Goal: Task Accomplishment & Management: Use online tool/utility

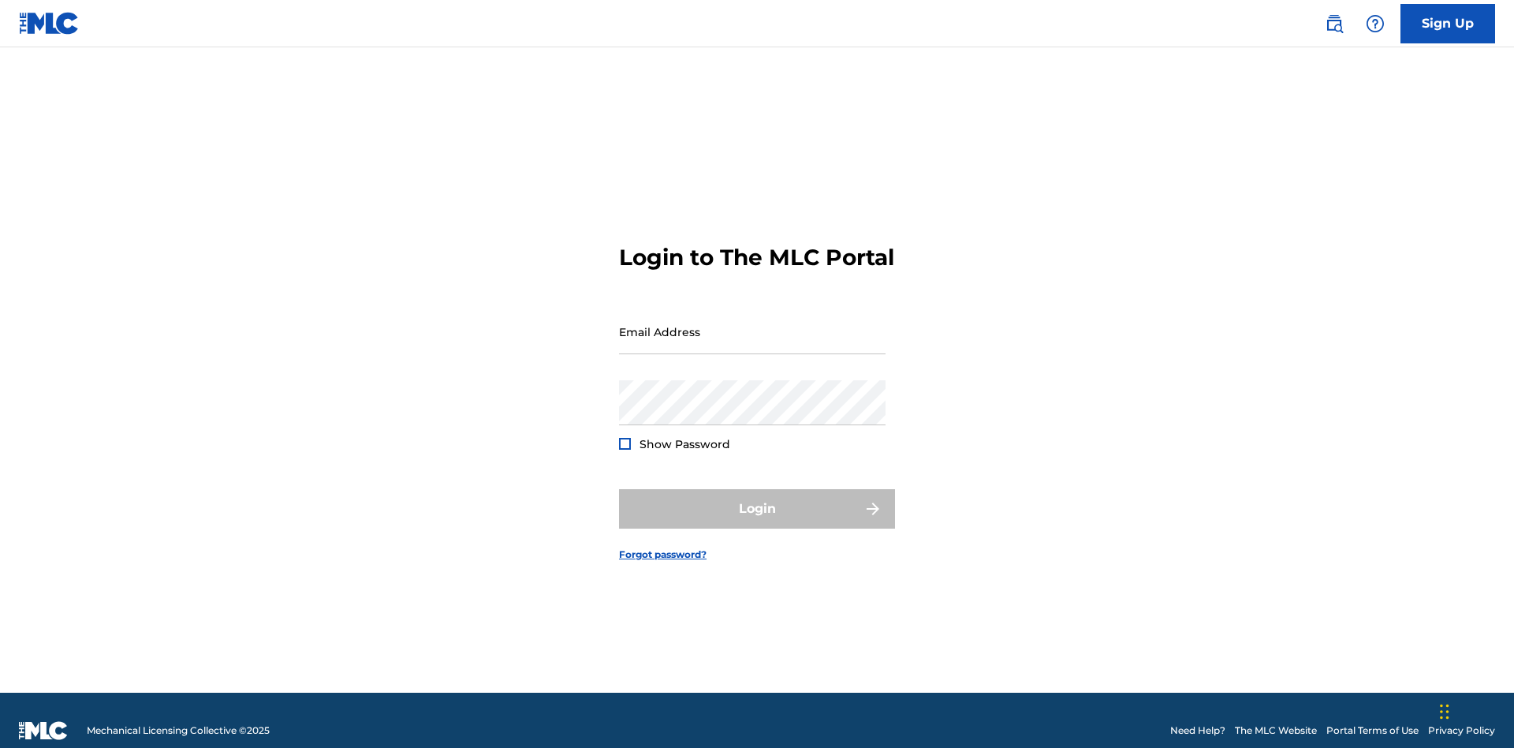
scroll to position [21, 0]
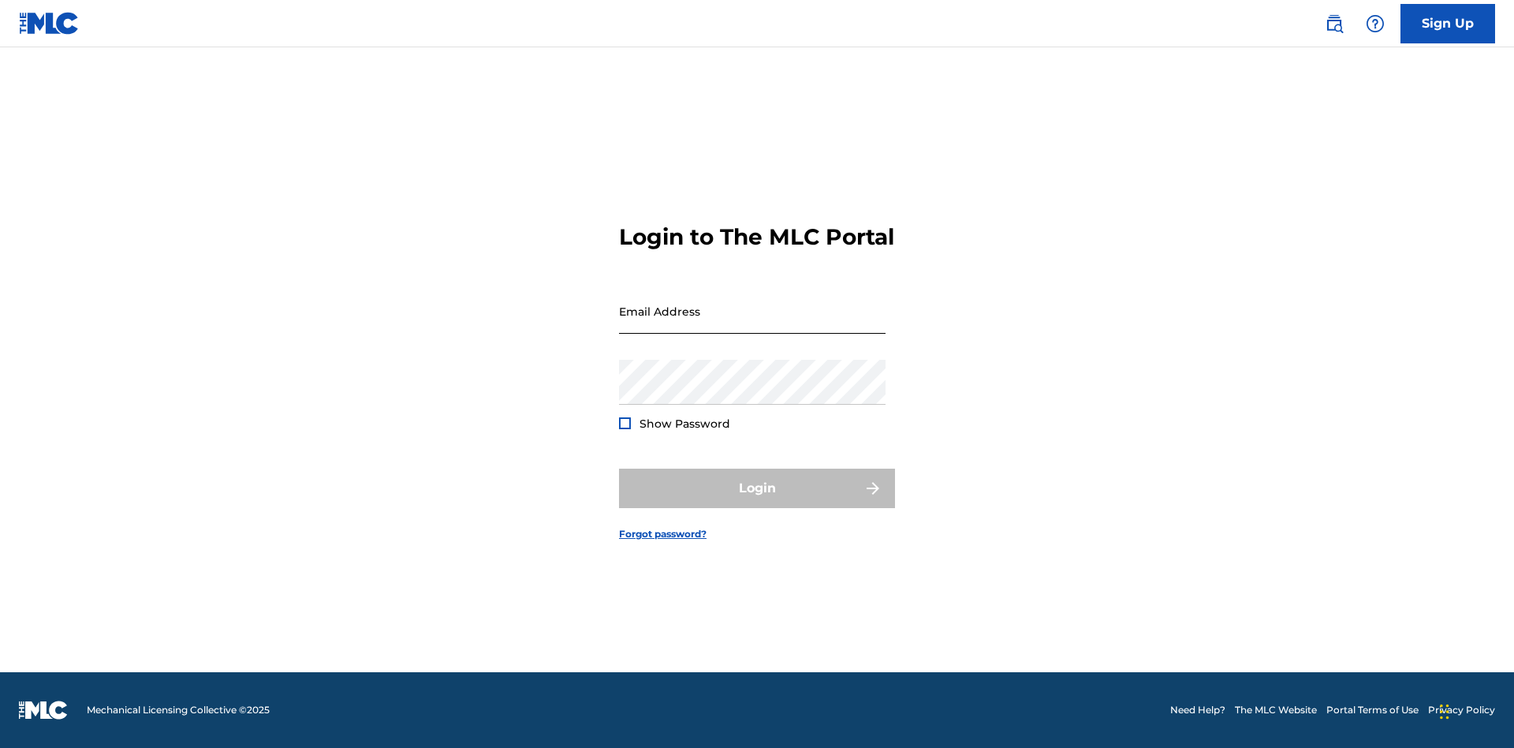
click at [752, 324] on input "Email Address" at bounding box center [752, 311] width 267 height 45
type input "Duke.McTesterson@gmail.com"
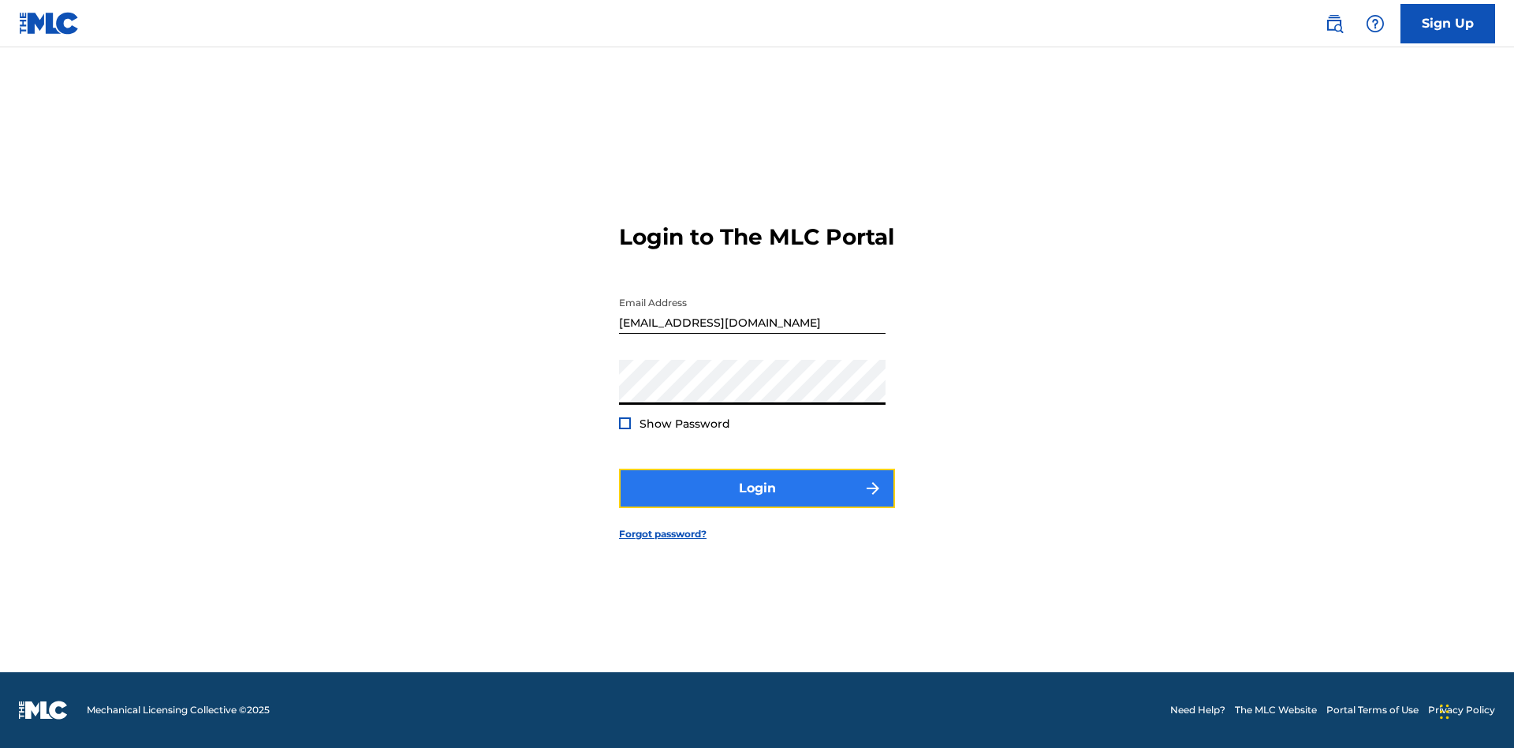
click at [757, 502] on button "Login" at bounding box center [757, 487] width 276 height 39
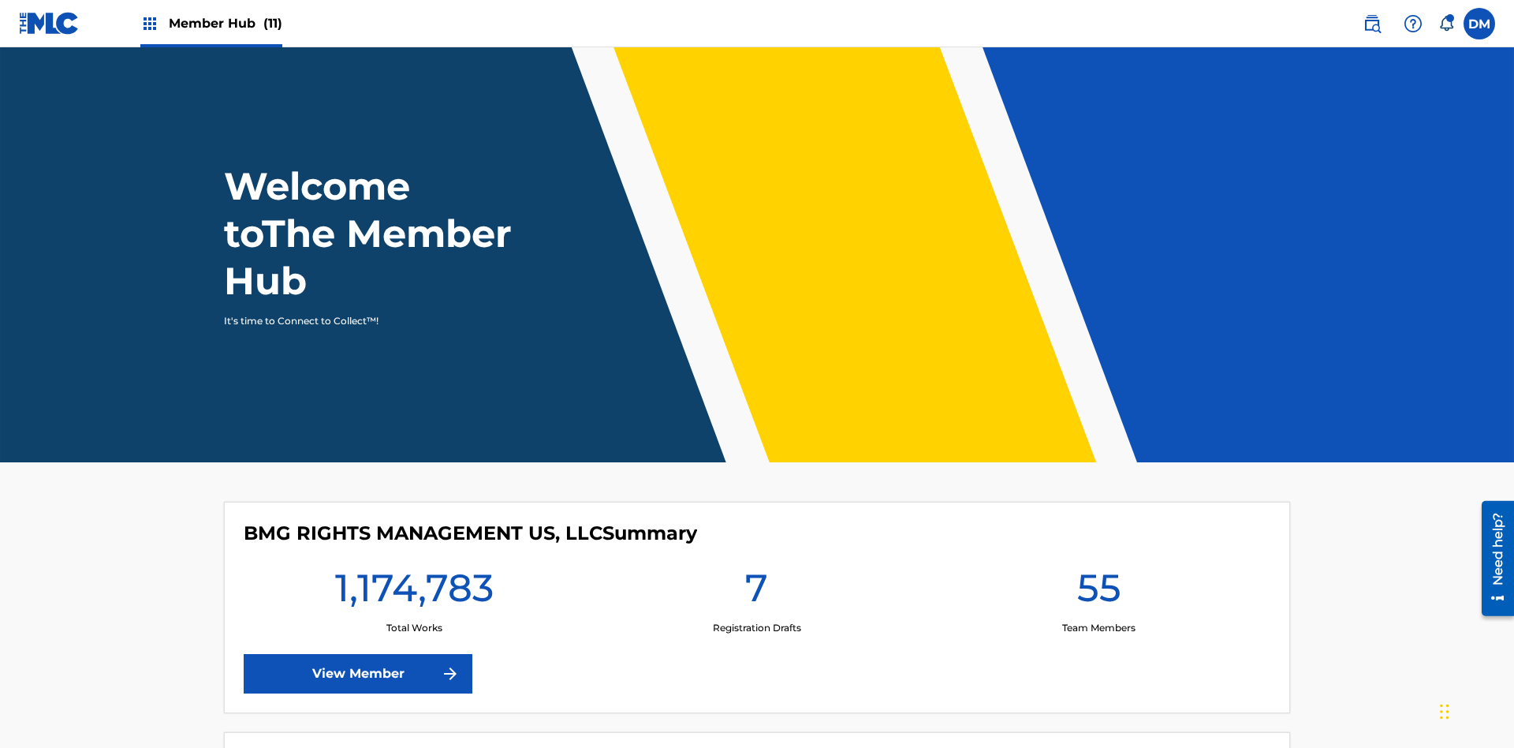
click at [211, 23] on span "Member Hub (11)" at bounding box center [226, 23] width 114 height 18
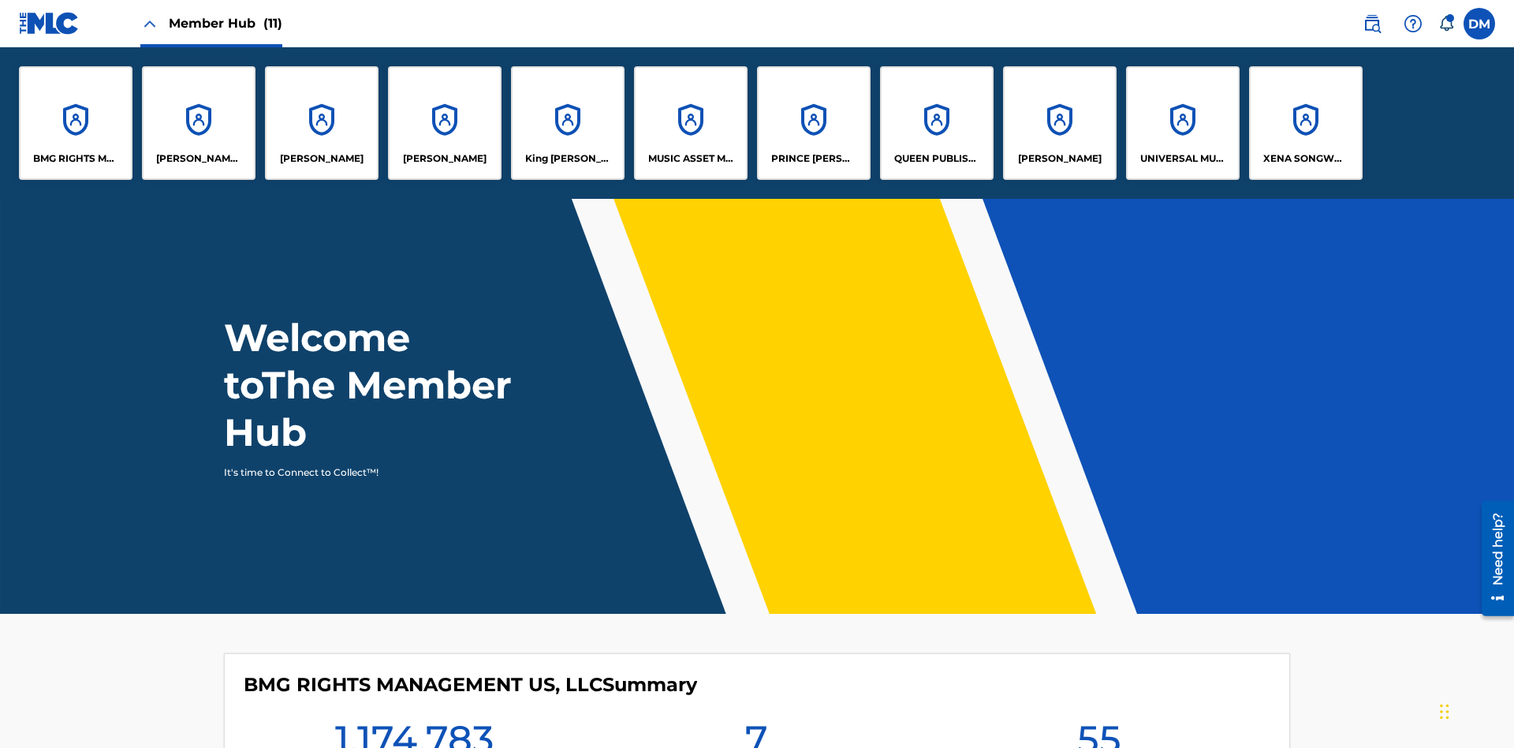
scroll to position [57, 0]
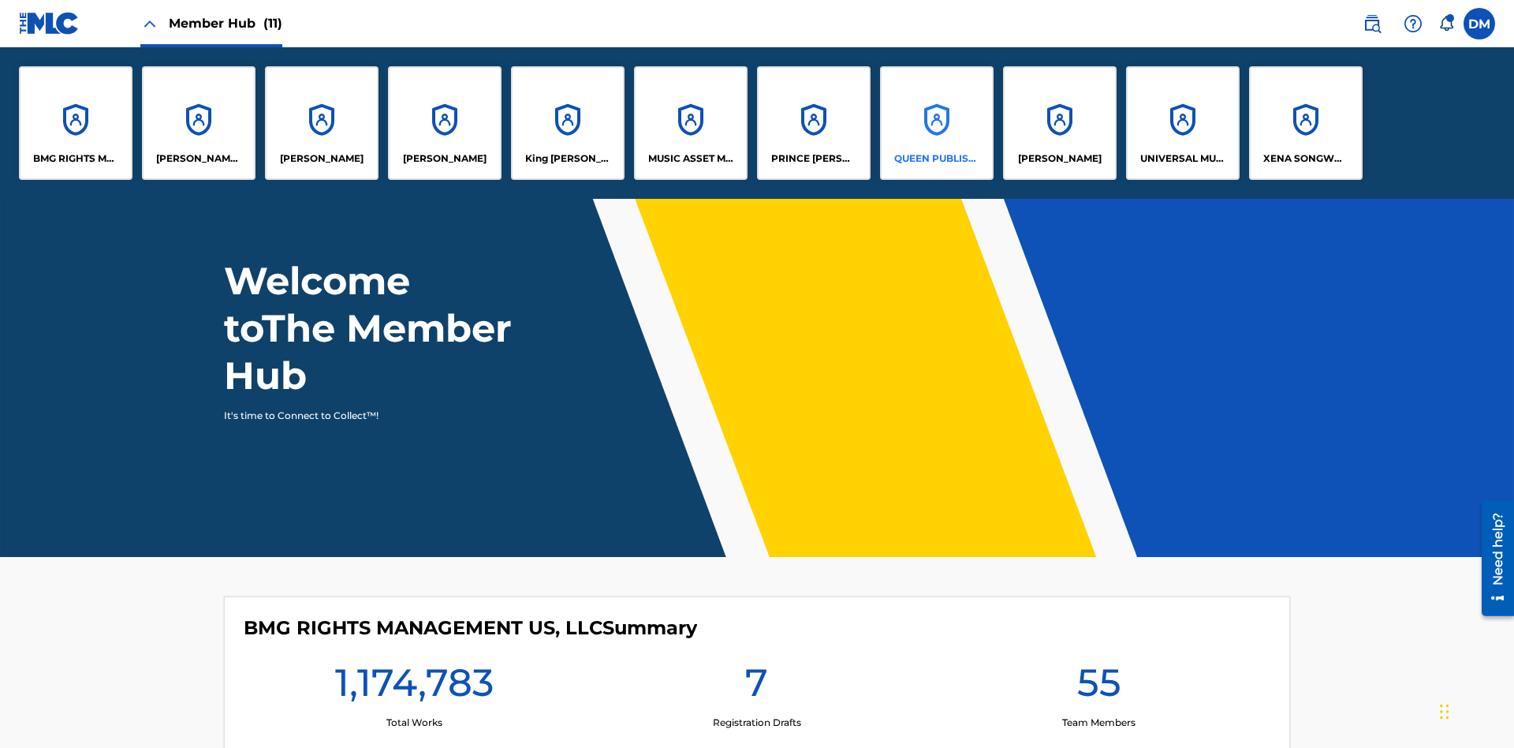
click at [936, 159] on p "QUEEN PUBLISHA" at bounding box center [937, 158] width 86 height 14
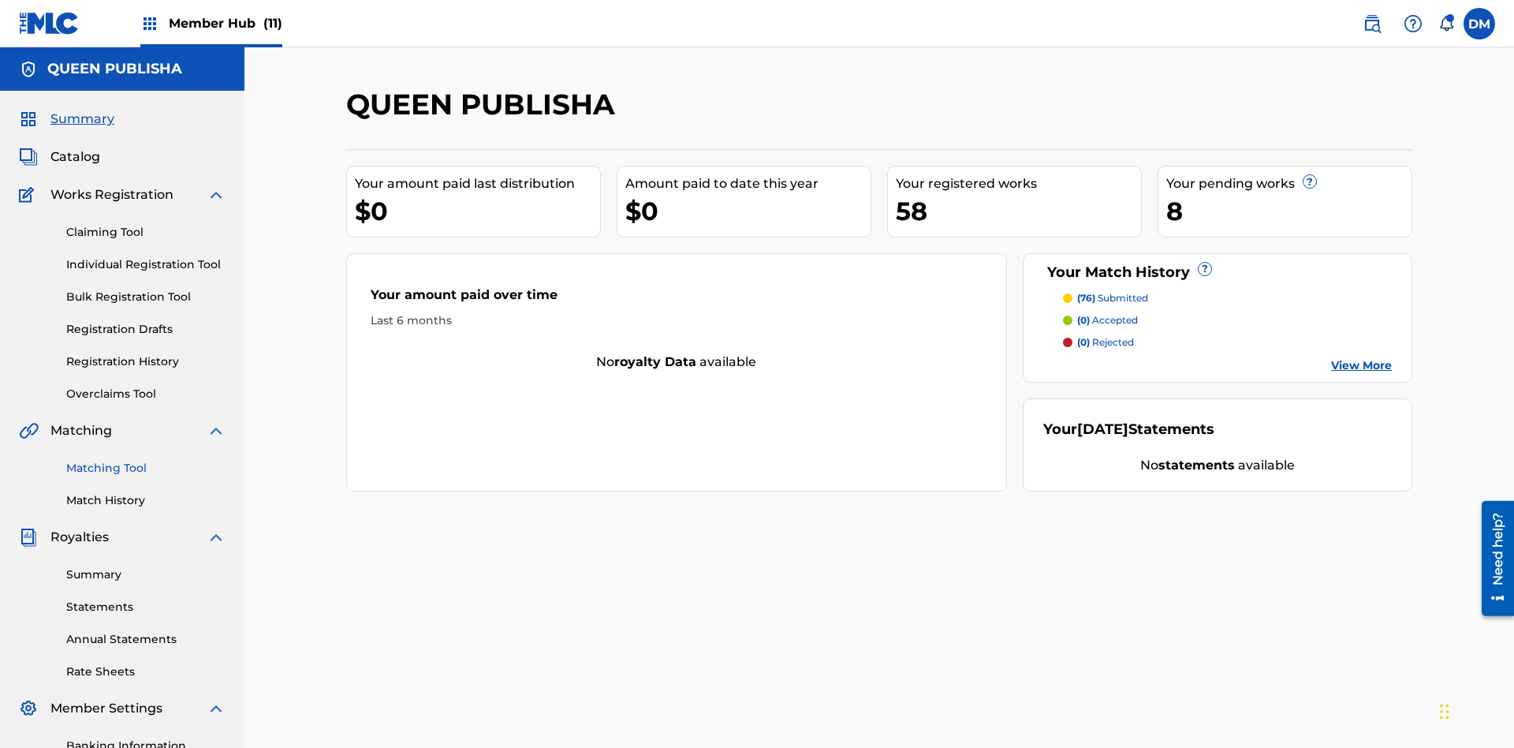
click at [146, 460] on link "Matching Tool" at bounding box center [145, 468] width 159 height 17
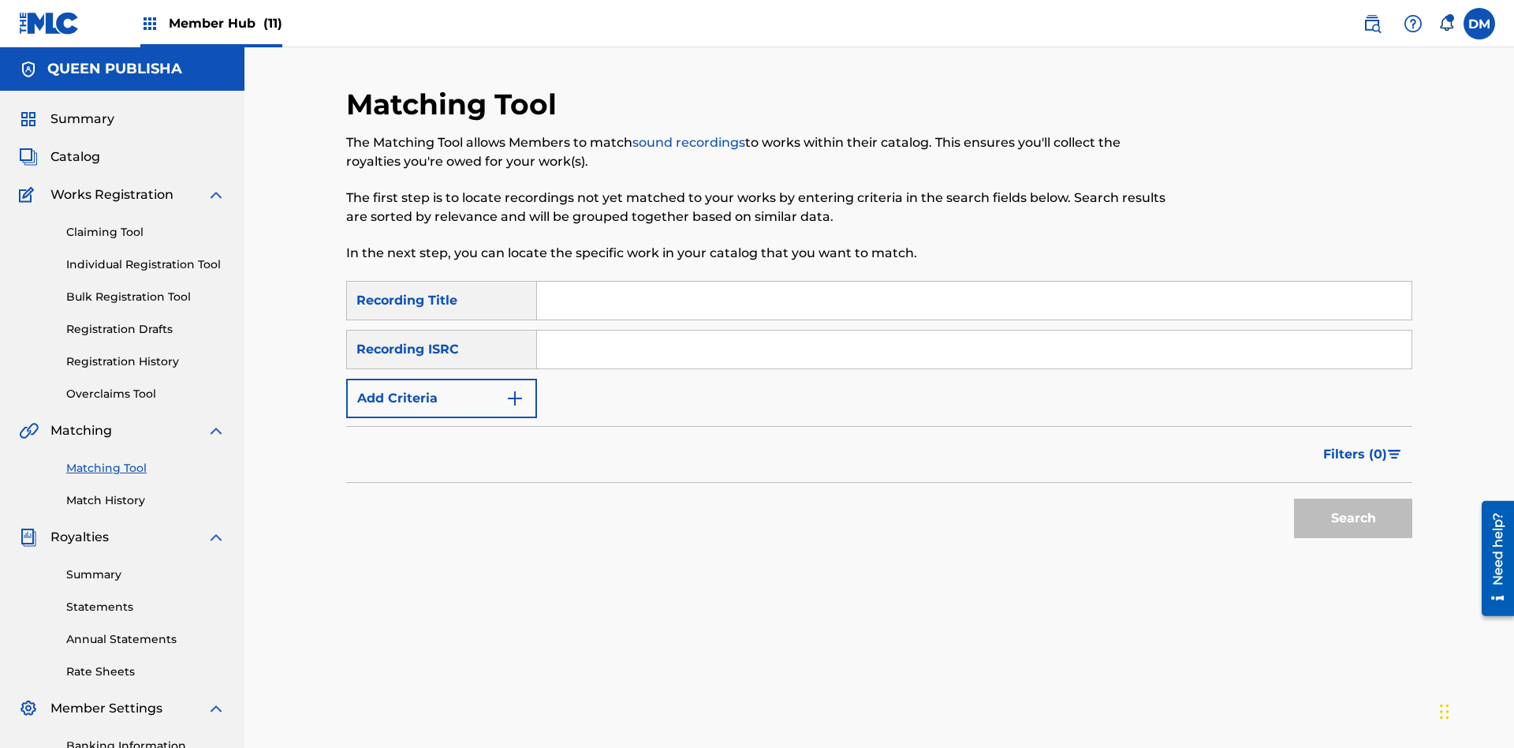
click at [974, 282] on input "Search Form" at bounding box center [974, 301] width 875 height 38
type input "The"
click at [1353, 498] on button "Search" at bounding box center [1353, 517] width 118 height 39
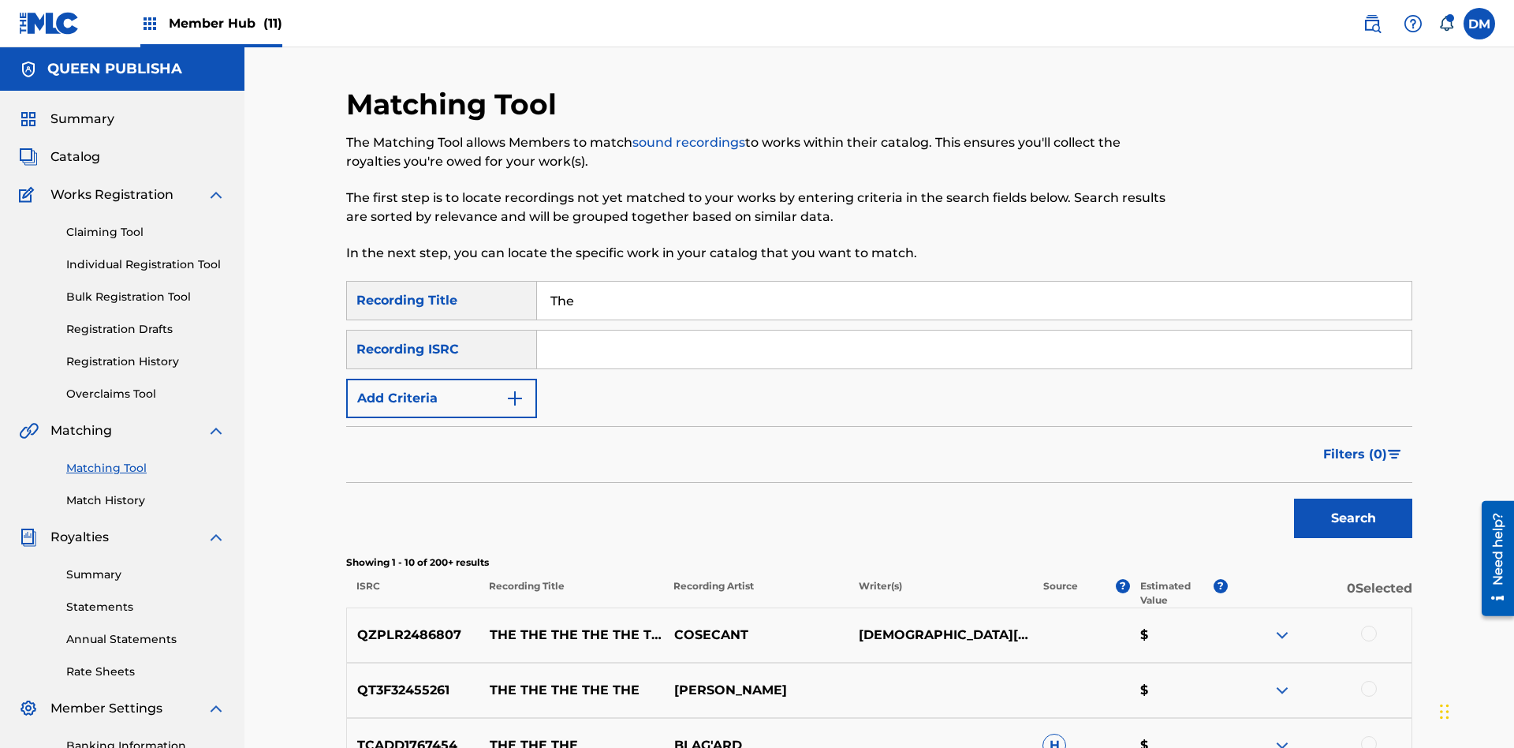
click at [974, 282] on input "The" at bounding box center [974, 301] width 875 height 38
click at [974, 330] on input "Search Form" at bounding box center [974, 349] width 875 height 38
type input "QZPLR2486807"
click at [1353, 498] on button "Search" at bounding box center [1353, 517] width 118 height 39
click at [974, 330] on input "QZPLR2486807" at bounding box center [974, 349] width 875 height 38
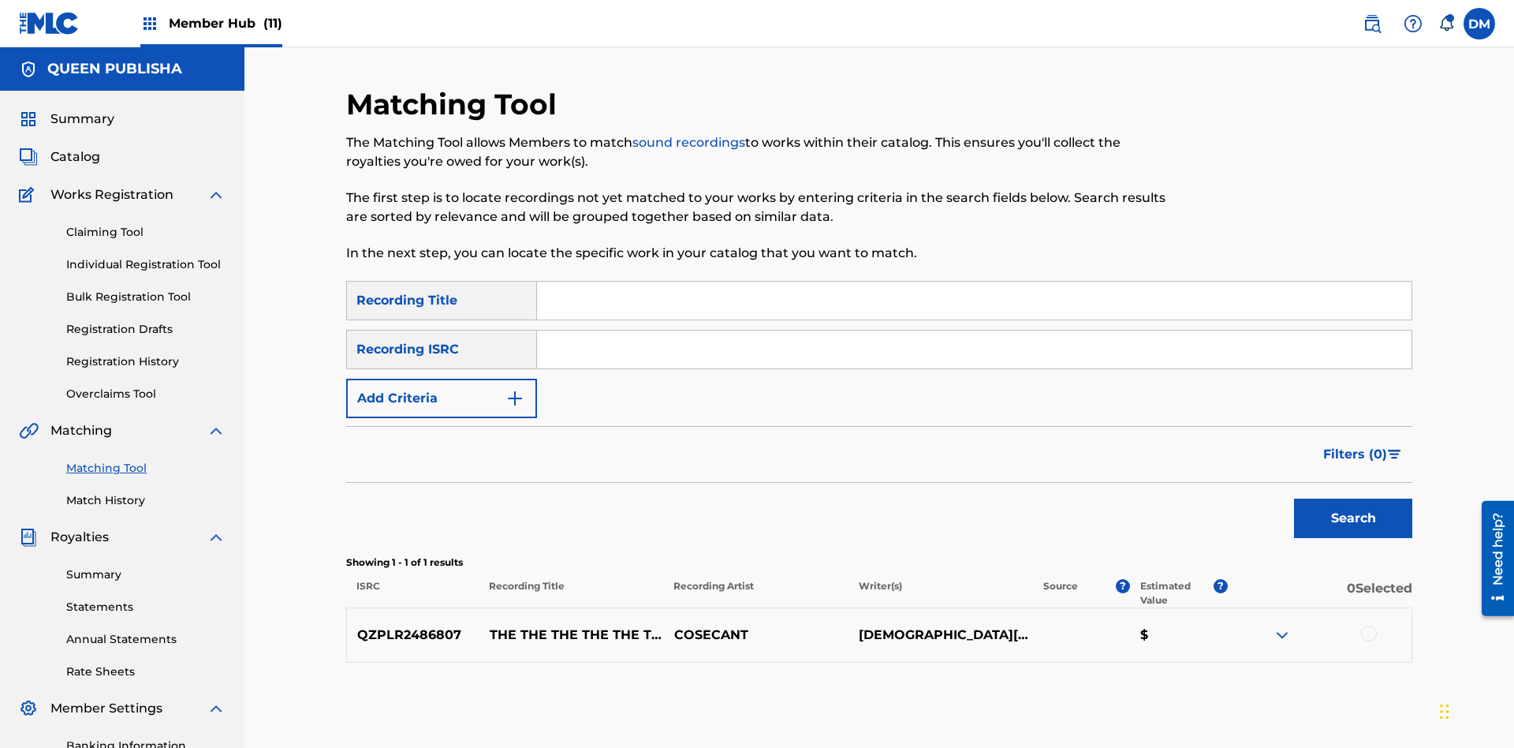
click at [974, 282] on input "Search Form" at bounding box center [974, 301] width 875 height 38
type input "THE THE THE THE THE THE THE THE"
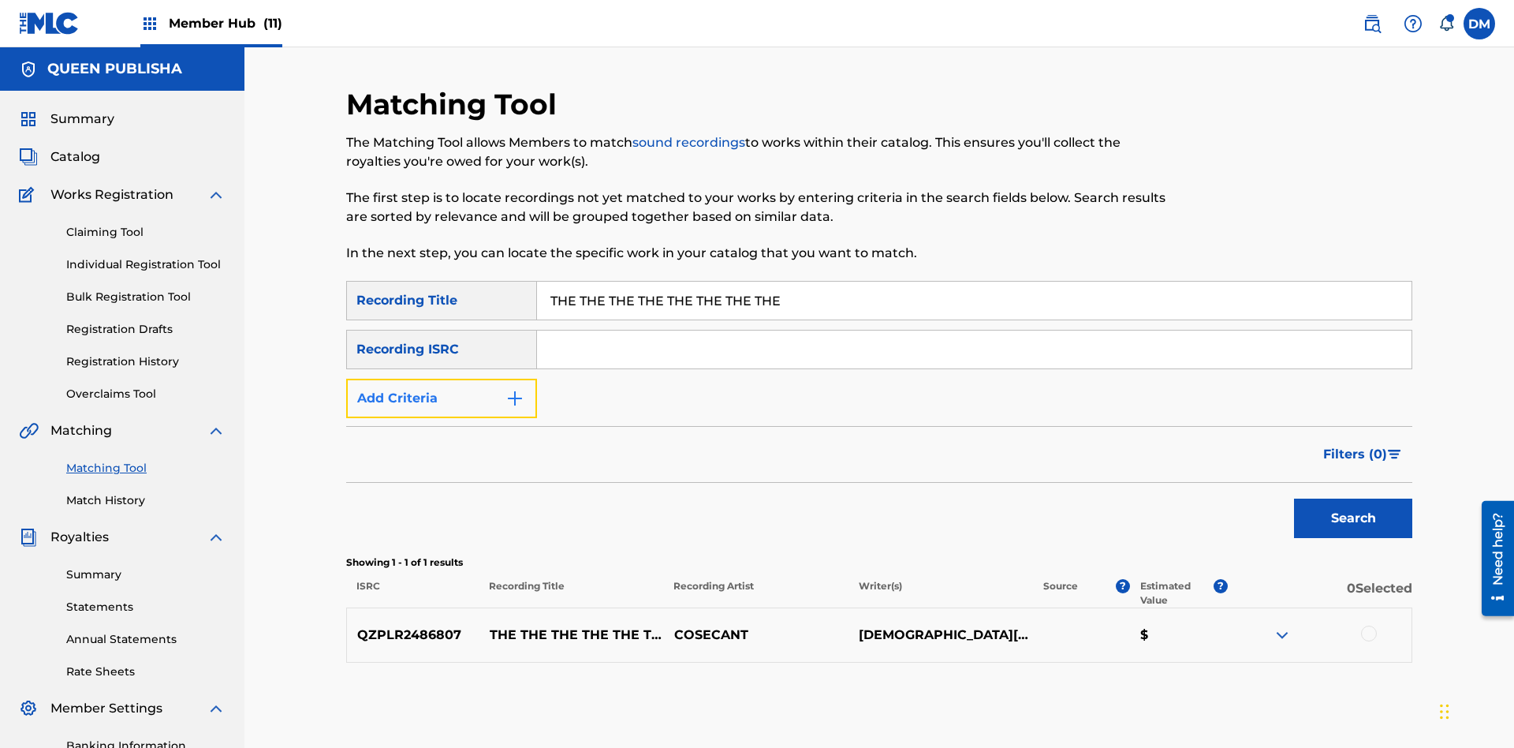
click at [442, 379] on button "Add Criteria" at bounding box center [441, 398] width 191 height 39
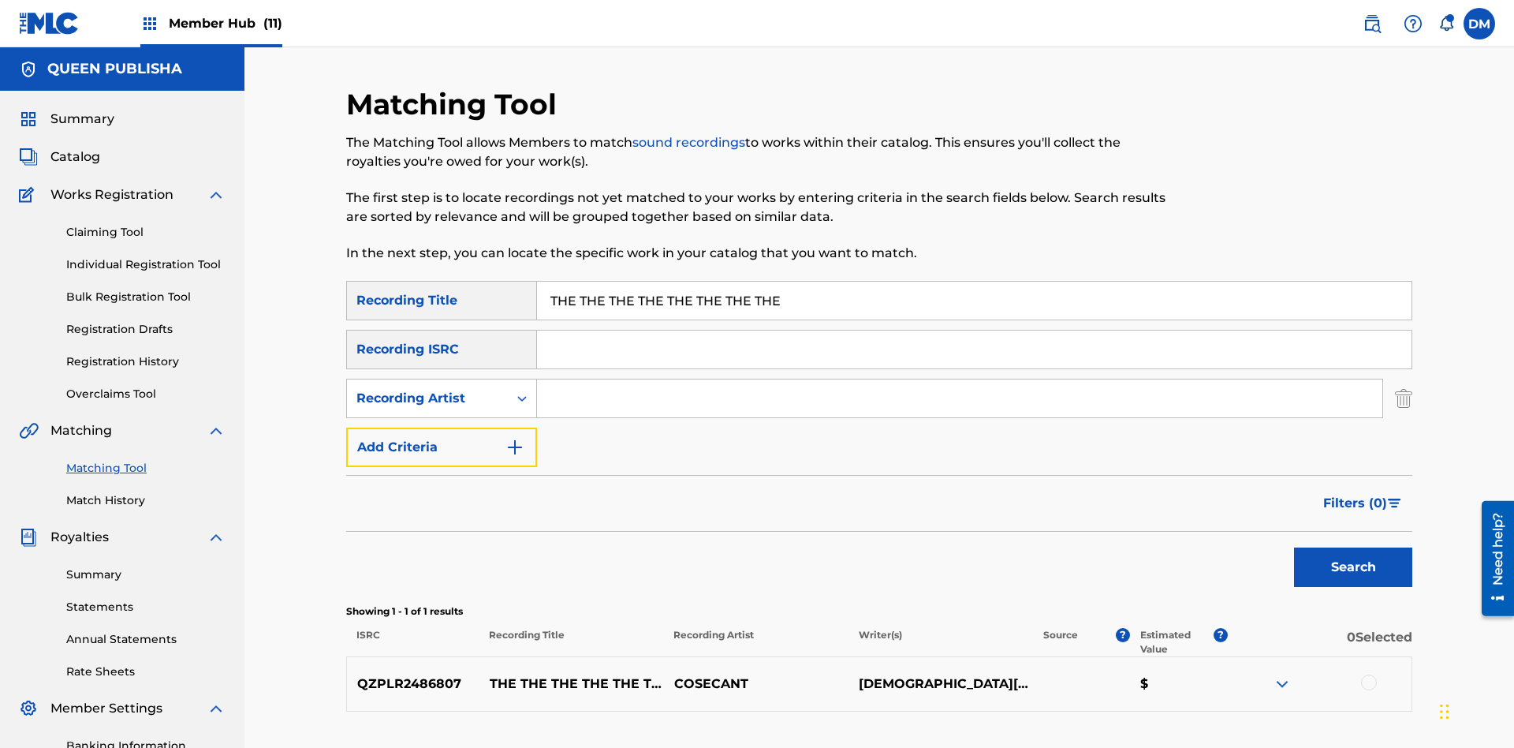
click at [442, 427] on button "Add Criteria" at bounding box center [441, 446] width 191 height 39
click at [960, 379] on input "Search Form" at bounding box center [959, 398] width 845 height 38
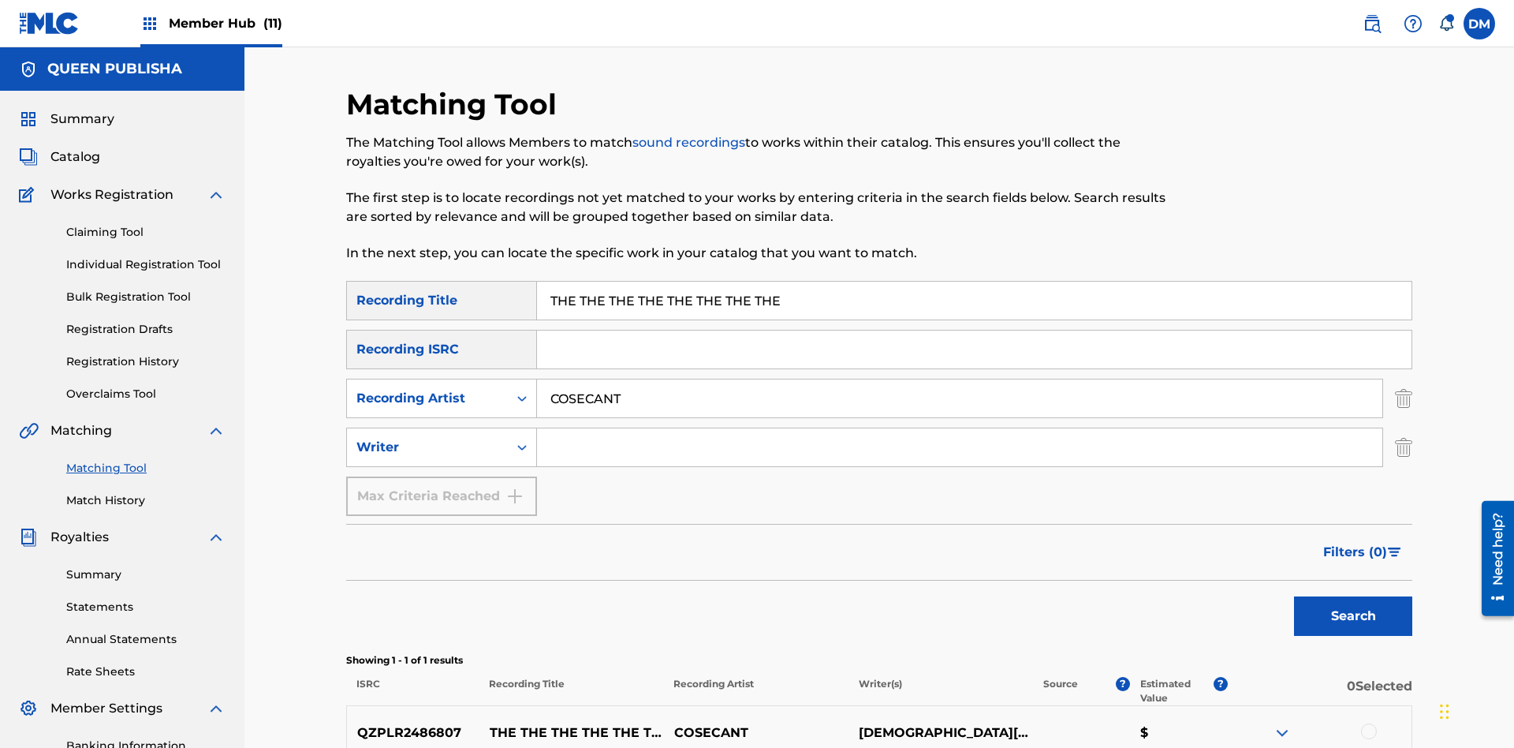
type input "COSECANT"
click at [960, 428] on input "Search Form" at bounding box center [959, 447] width 845 height 38
type input "CHRISTIAN K HEWLETT"
click at [1353, 596] on button "Search" at bounding box center [1353, 615] width 118 height 39
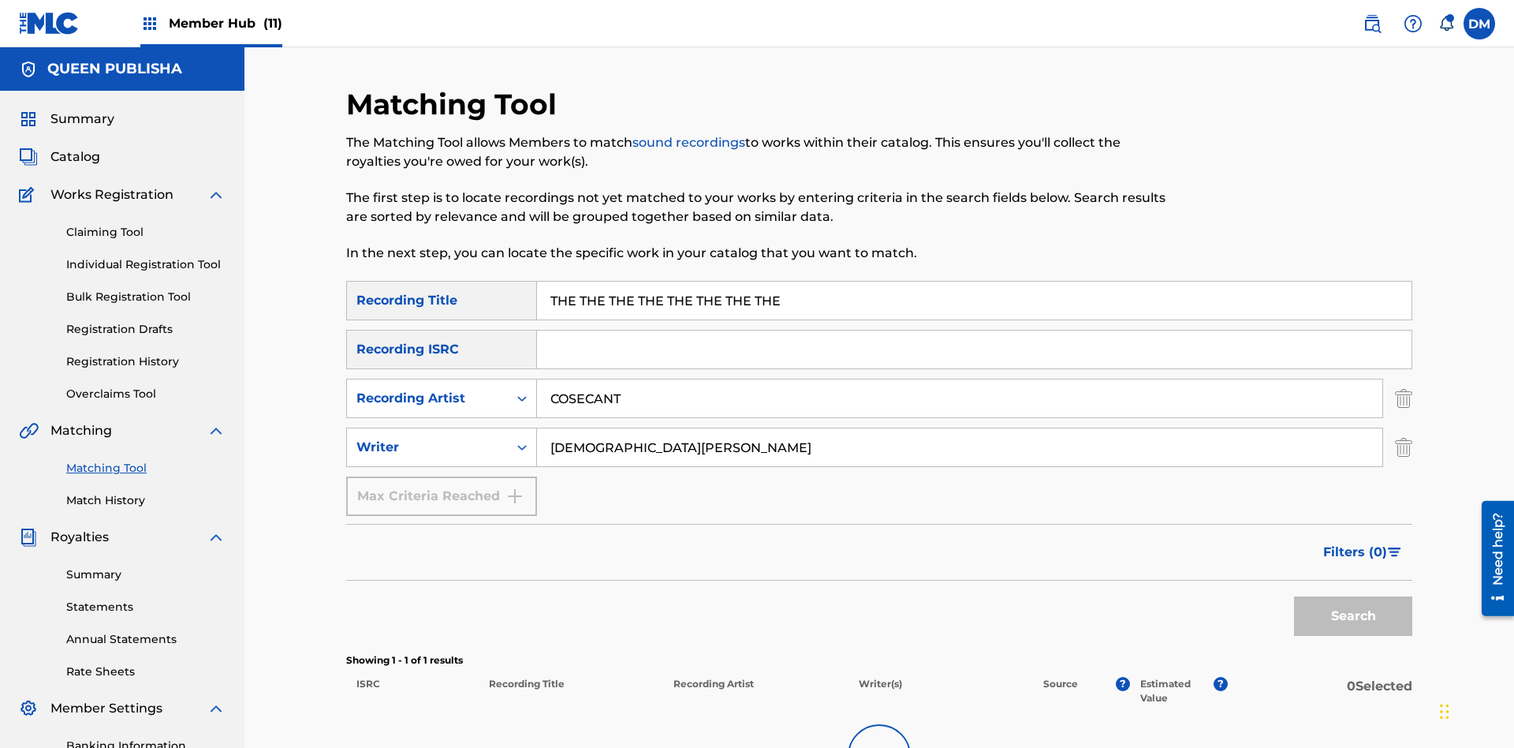
click at [974, 282] on input "THE THE THE THE THE THE THE THE" at bounding box center [974, 301] width 875 height 38
click at [960, 379] on input "COSECANT" at bounding box center [959, 398] width 845 height 38
click at [960, 428] on input "CHRISTIAN K HEWLETT" at bounding box center [959, 447] width 845 height 38
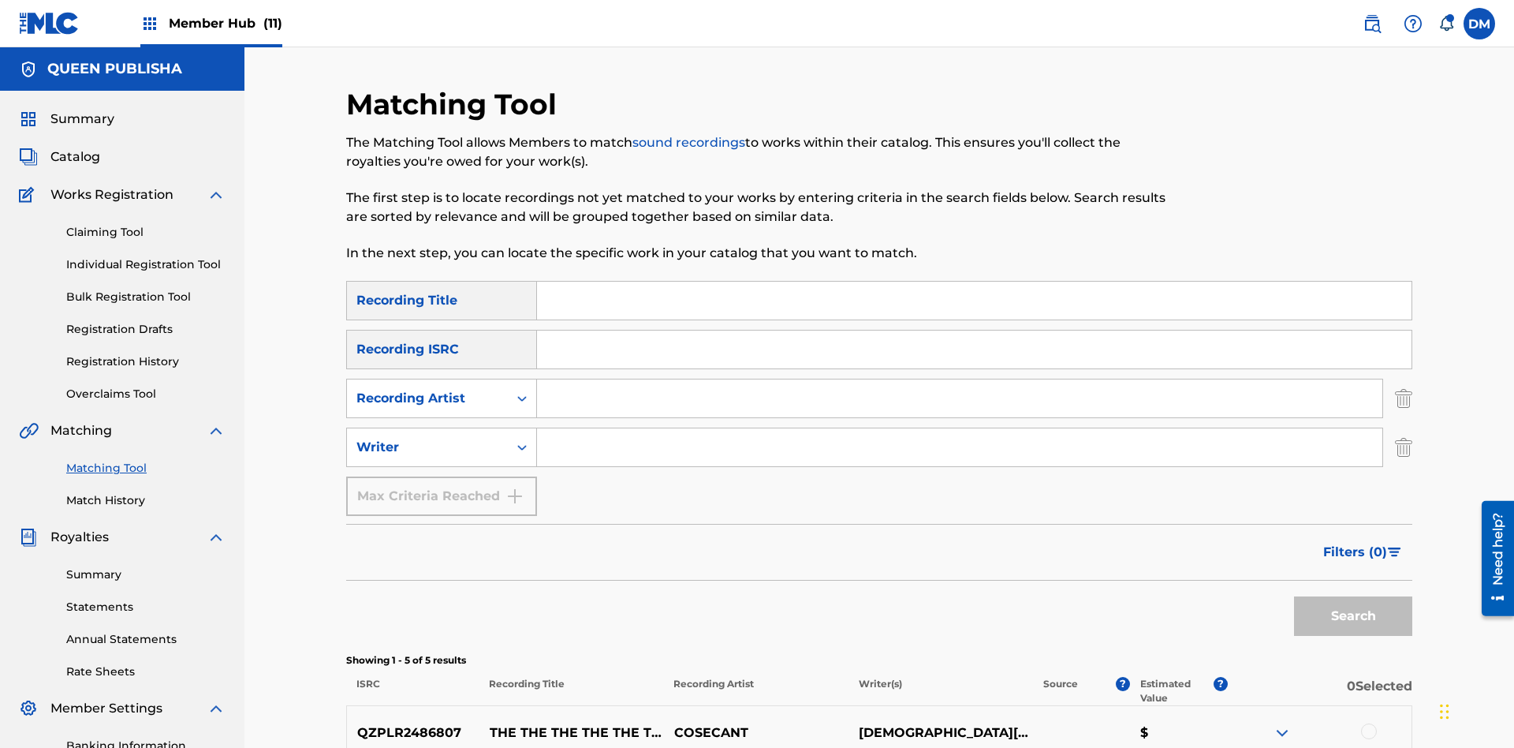
click at [974, 282] on input "Search Form" at bounding box center [974, 301] width 875 height 38
type input "THE THE THE THE THE THE THE THE"
click at [1353, 596] on button "Search" at bounding box center [1353, 615] width 118 height 39
click at [974, 282] on input "THE THE THE THE THE THE THE THE" at bounding box center [974, 301] width 875 height 38
click at [960, 379] on input "Search Form" at bounding box center [959, 398] width 845 height 38
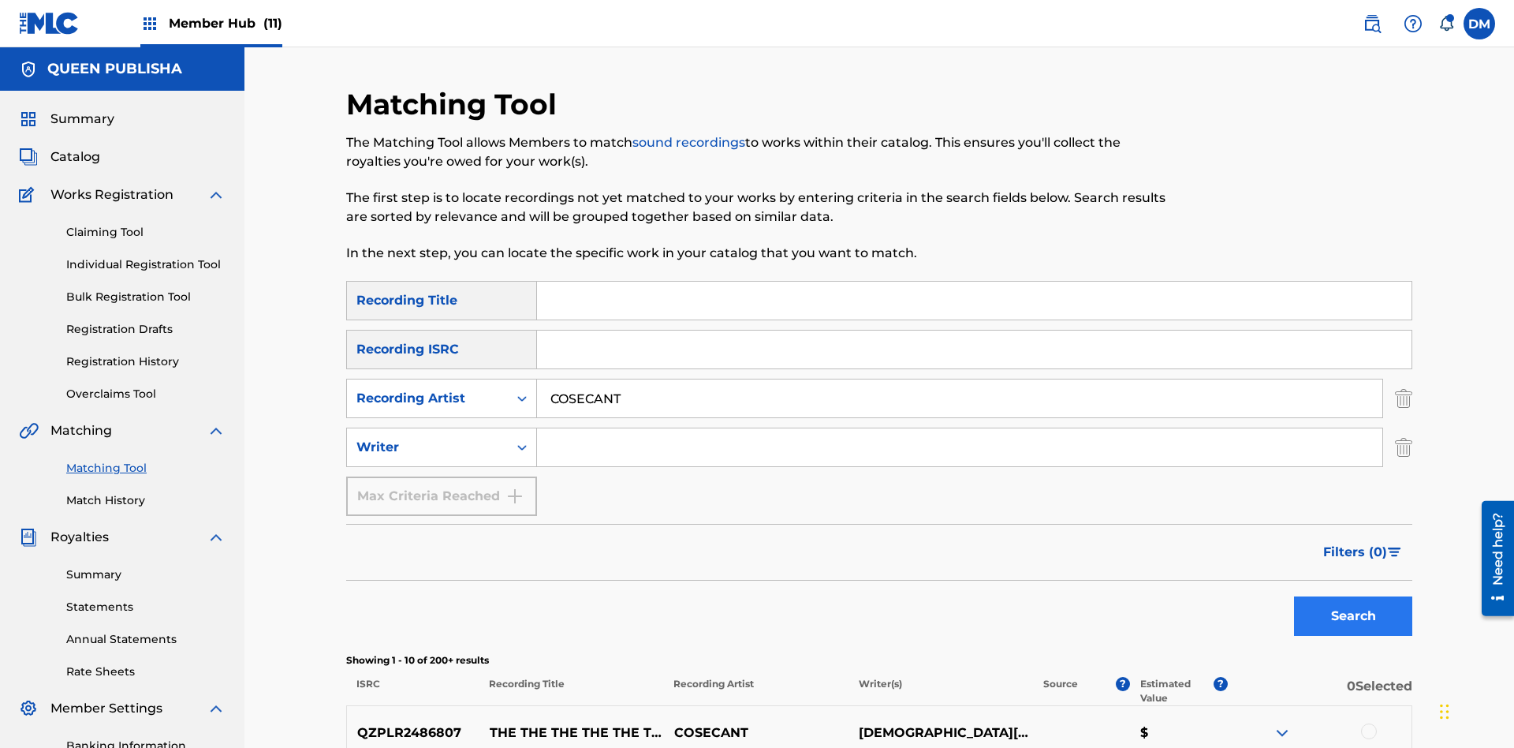
type input "COSECANT"
click at [1353, 596] on button "Search" at bounding box center [1353, 615] width 118 height 39
click at [960, 379] on input "COSECANT" at bounding box center [959, 398] width 845 height 38
click at [960, 428] on input "Search Form" at bounding box center [959, 447] width 845 height 38
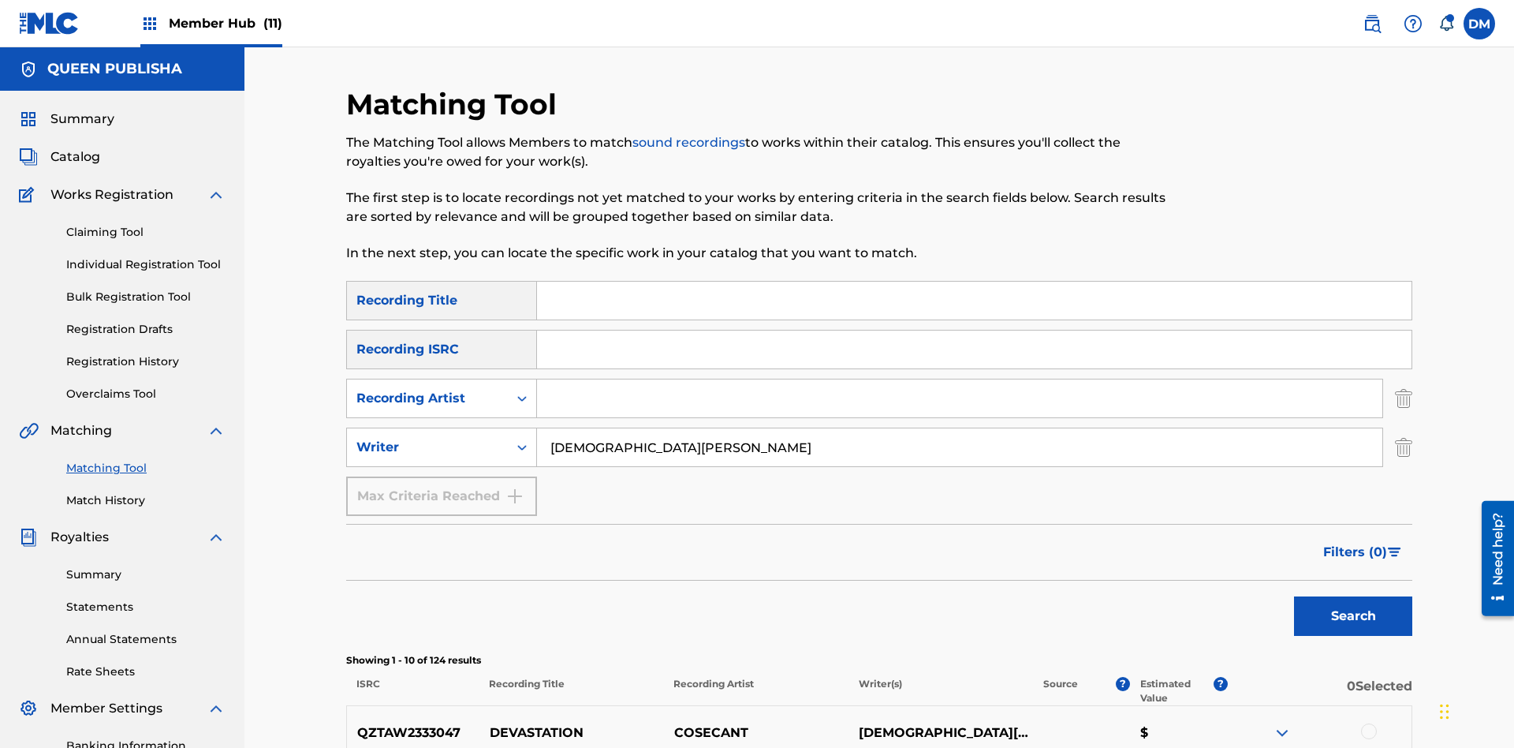
type input "CHRISTIAN K HEWLETT"
click at [1353, 596] on button "Search" at bounding box center [1353, 615] width 118 height 39
click at [960, 428] on input "CHRISTIAN K HEWLETT" at bounding box center [959, 447] width 845 height 38
click at [1368, 723] on div at bounding box center [1369, 731] width 16 height 16
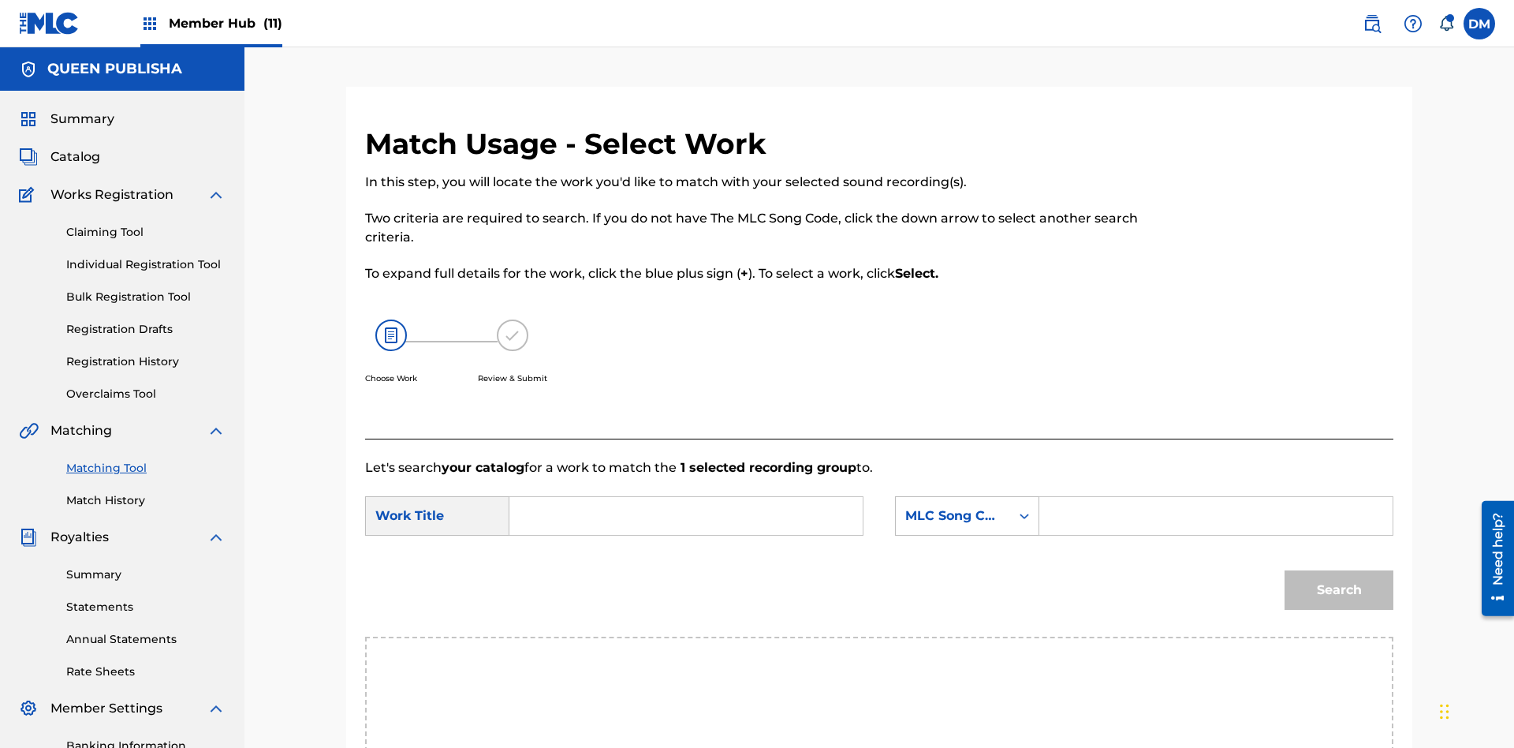
click at [686, 497] on input "Search Form" at bounding box center [686, 516] width 326 height 38
type input "ALL FIELDS FILLED"
click at [967, 506] on div "MLC Song Code" at bounding box center [952, 515] width 95 height 19
click at [967, 575] on div "ISWC" at bounding box center [967, 594] width 143 height 39
click at [1339, 570] on button "Search" at bounding box center [1339, 589] width 109 height 39
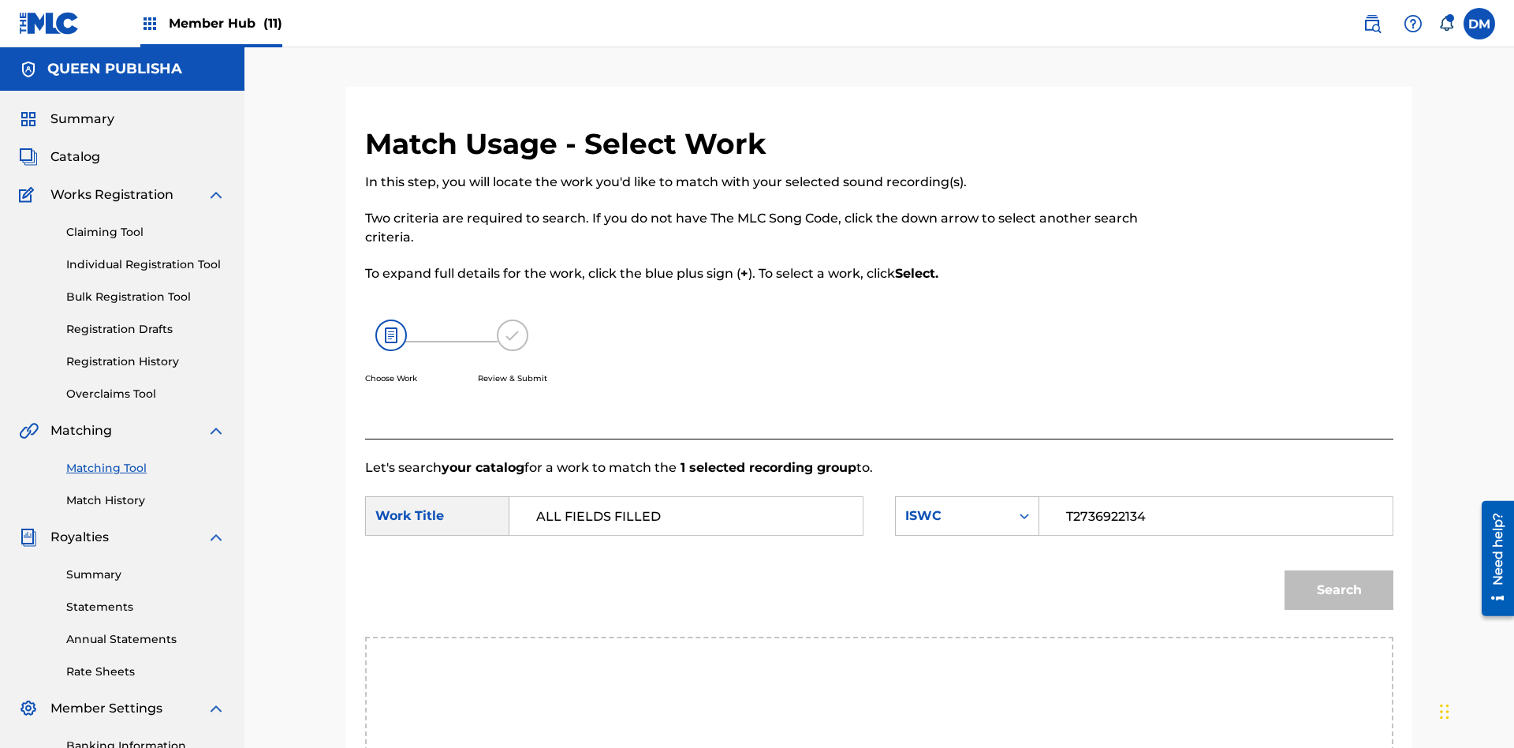
click at [1215, 497] on input "T2736922134" at bounding box center [1216, 516] width 326 height 38
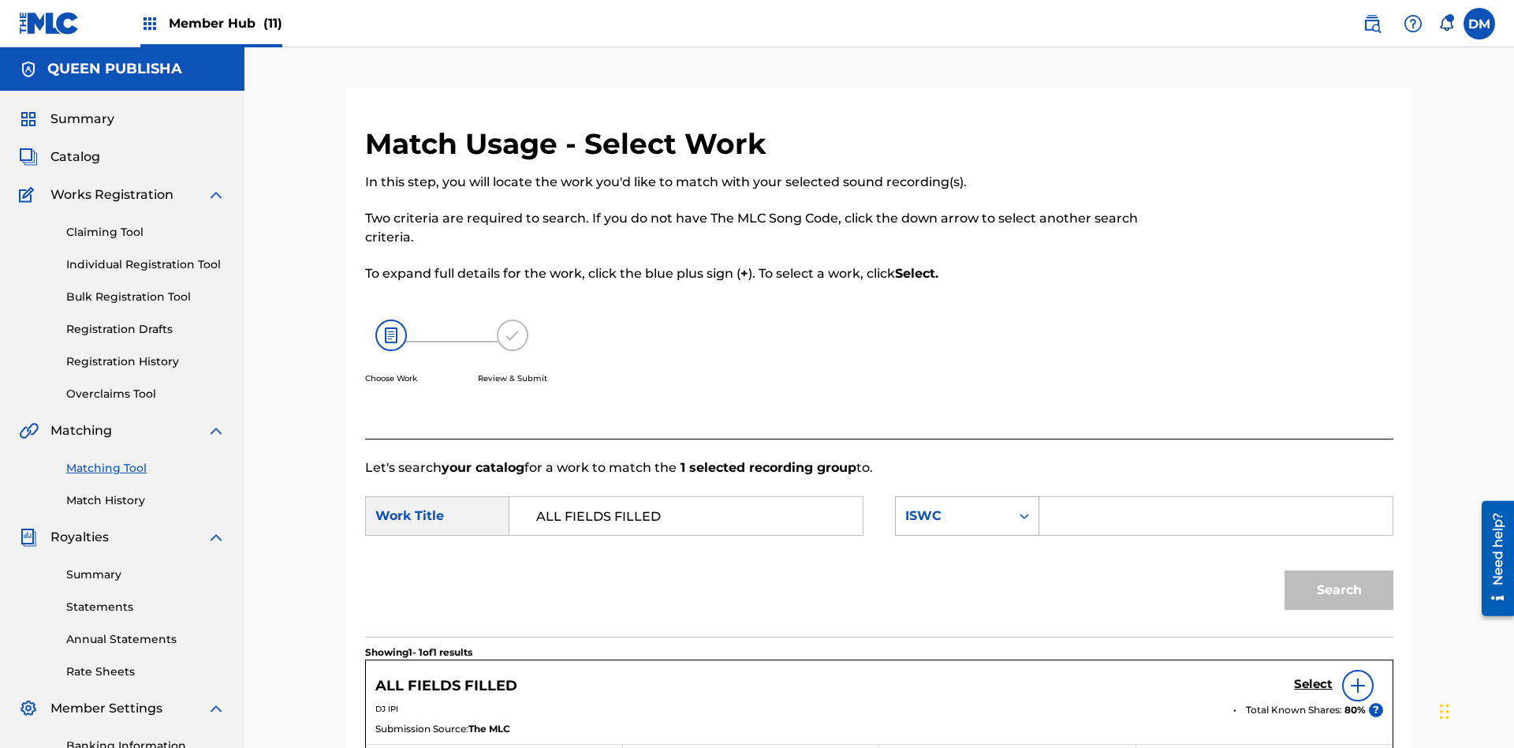
click at [967, 506] on div "ISWC" at bounding box center [952, 515] width 95 height 19
click at [1339, 570] on button "Search" at bounding box center [1339, 589] width 109 height 39
click at [1215, 497] on input "FE4B37" at bounding box center [1216, 516] width 326 height 38
click at [967, 506] on div "MLC Song Code" at bounding box center [952, 515] width 95 height 19
click at [967, 555] on div "Writer Name" at bounding box center [967, 554] width 143 height 39
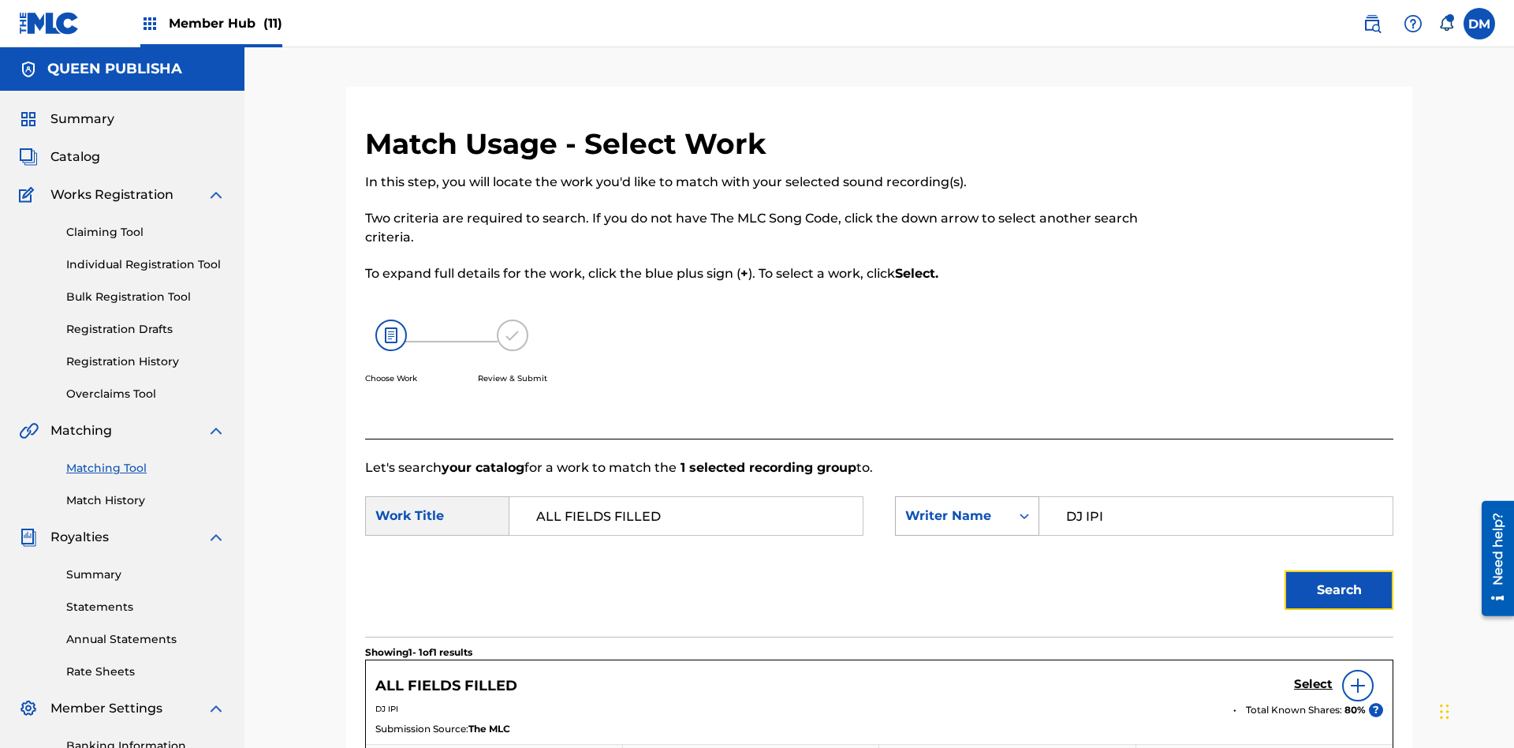
click at [1339, 570] on button "Search" at bounding box center [1339, 589] width 109 height 39
click at [1215, 497] on input "DJ IPI" at bounding box center [1216, 516] width 326 height 38
click at [967, 506] on div "Writer Name" at bounding box center [952, 515] width 95 height 19
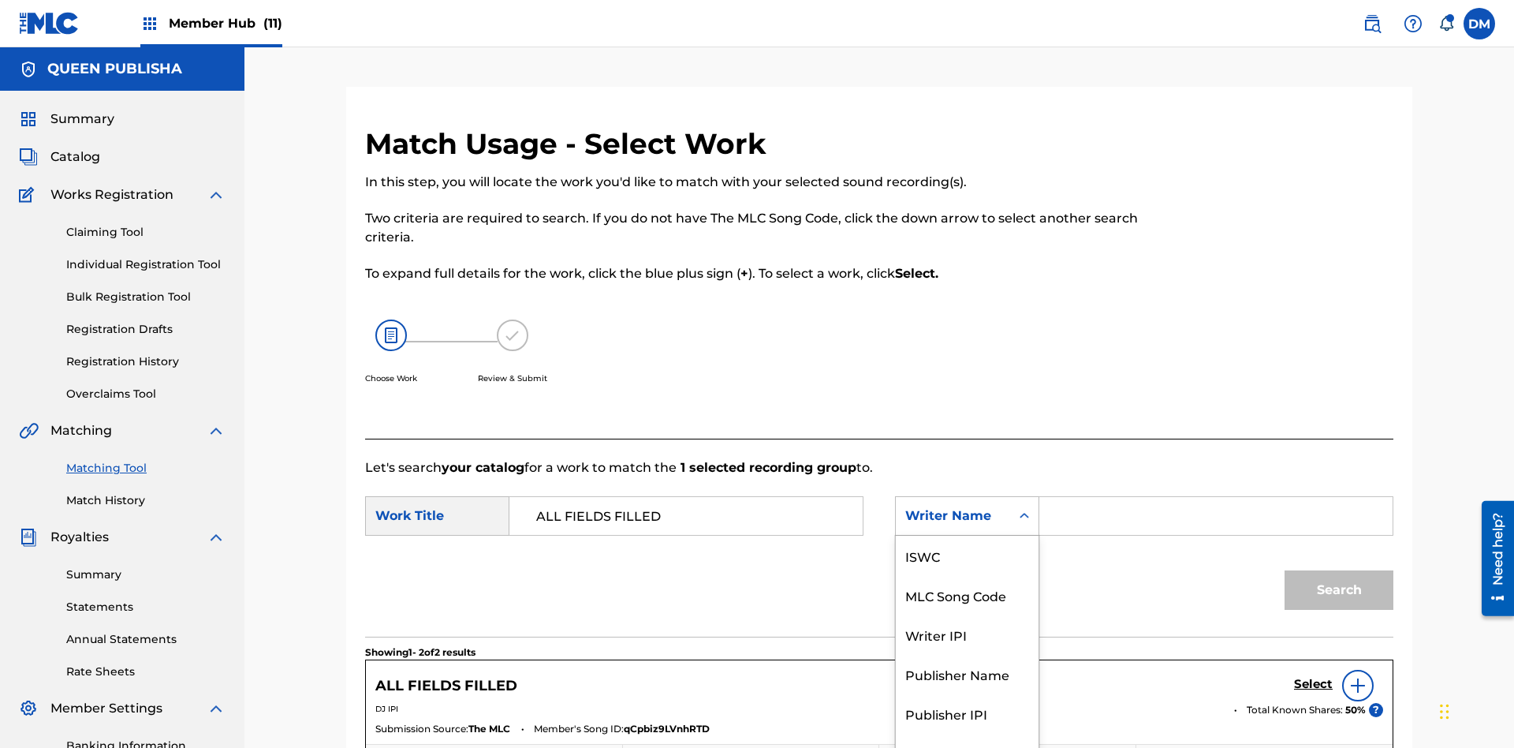
click at [967, 614] on div "Writer IPI" at bounding box center [967, 633] width 143 height 39
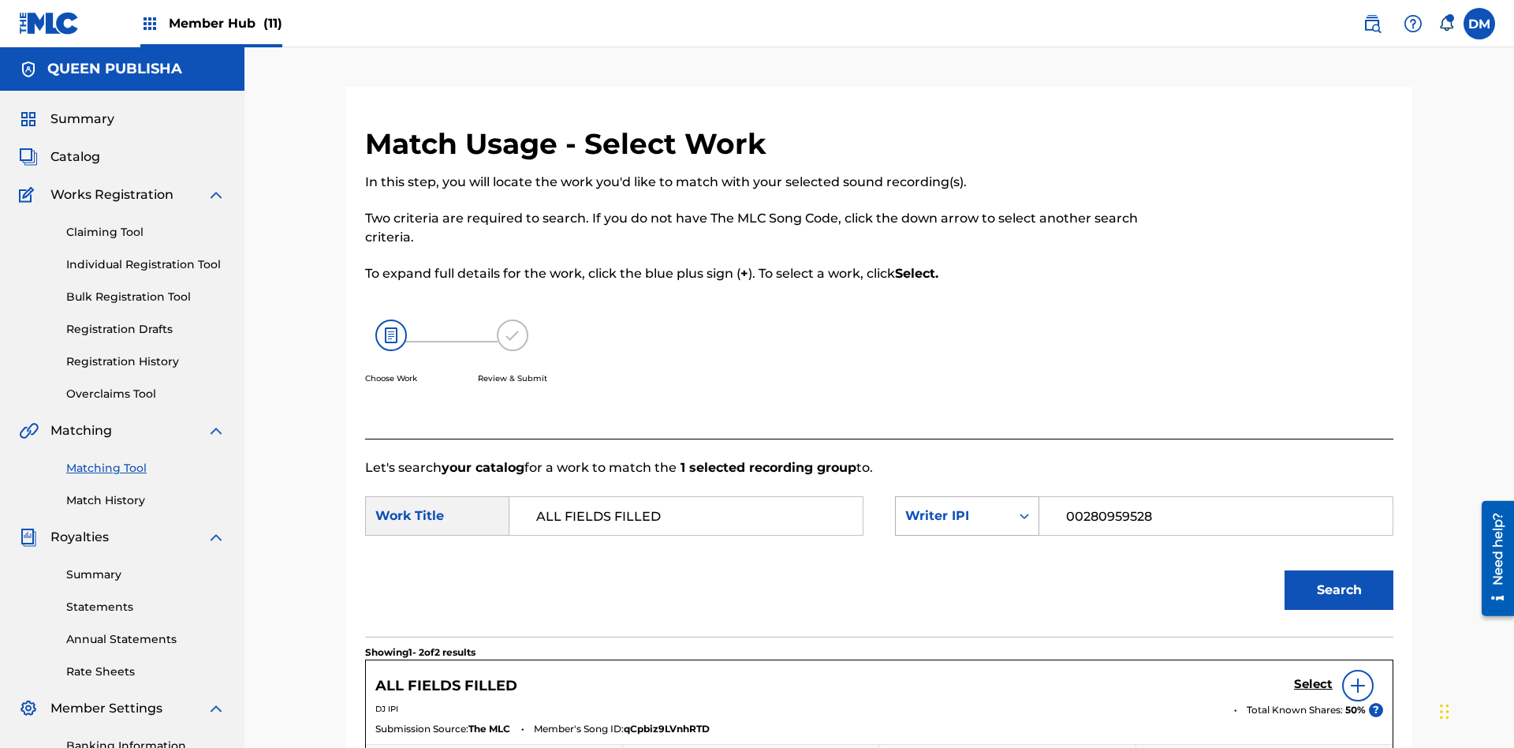
type input "00280959528"
click at [1339, 570] on button "Search" at bounding box center [1339, 589] width 109 height 39
click at [1215, 497] on input "00280959528" at bounding box center [1216, 516] width 326 height 38
click at [967, 506] on div "Writer IPI" at bounding box center [952, 515] width 95 height 19
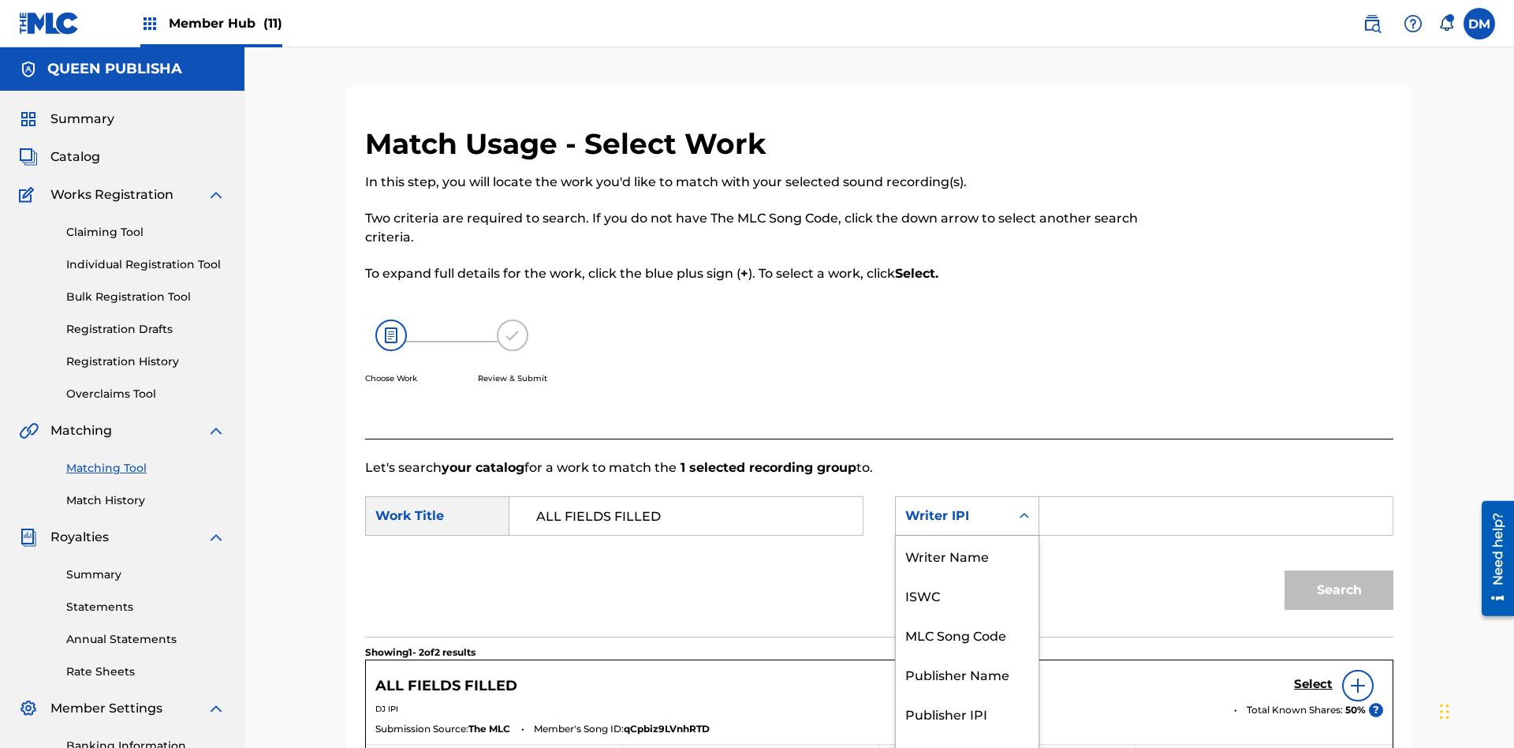
click at [967, 654] on div "Publisher Name" at bounding box center [967, 673] width 143 height 39
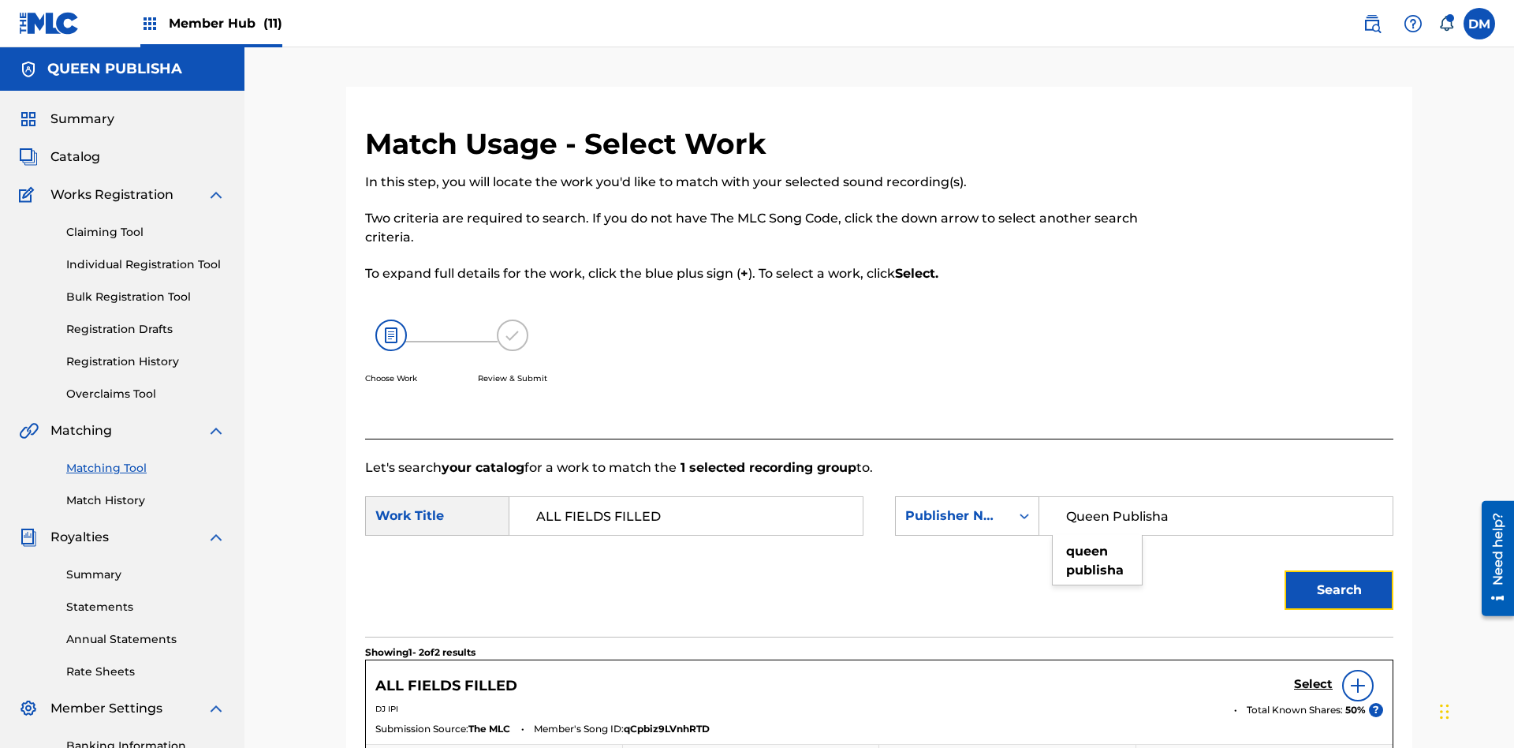
click at [1339, 570] on button "Search" at bounding box center [1339, 589] width 109 height 39
click at [1215, 497] on input "Queen Publisha" at bounding box center [1216, 516] width 326 height 38
click at [967, 506] on div "Publisher Name" at bounding box center [952, 515] width 95 height 19
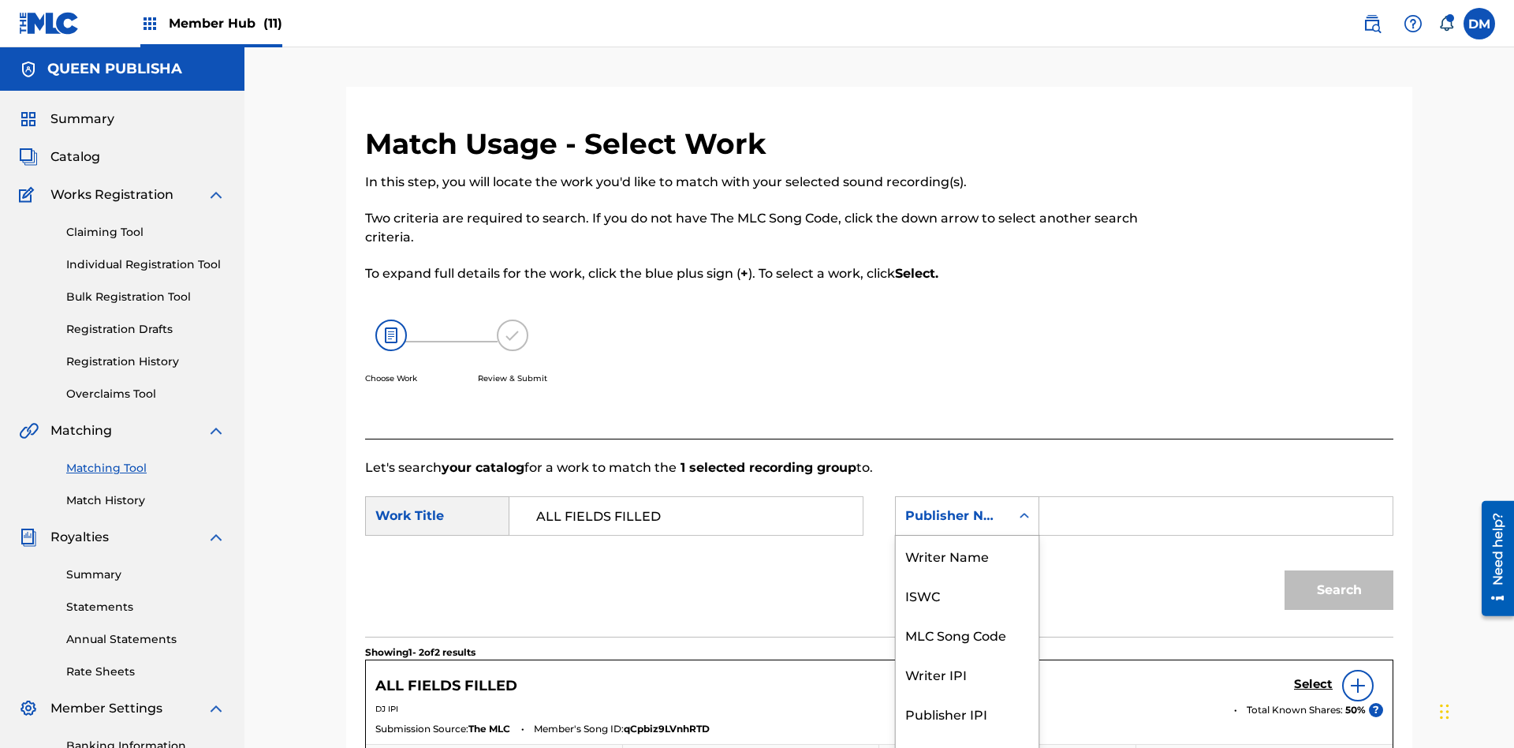
click at [967, 693] on div "Publisher IPI" at bounding box center [967, 712] width 143 height 39
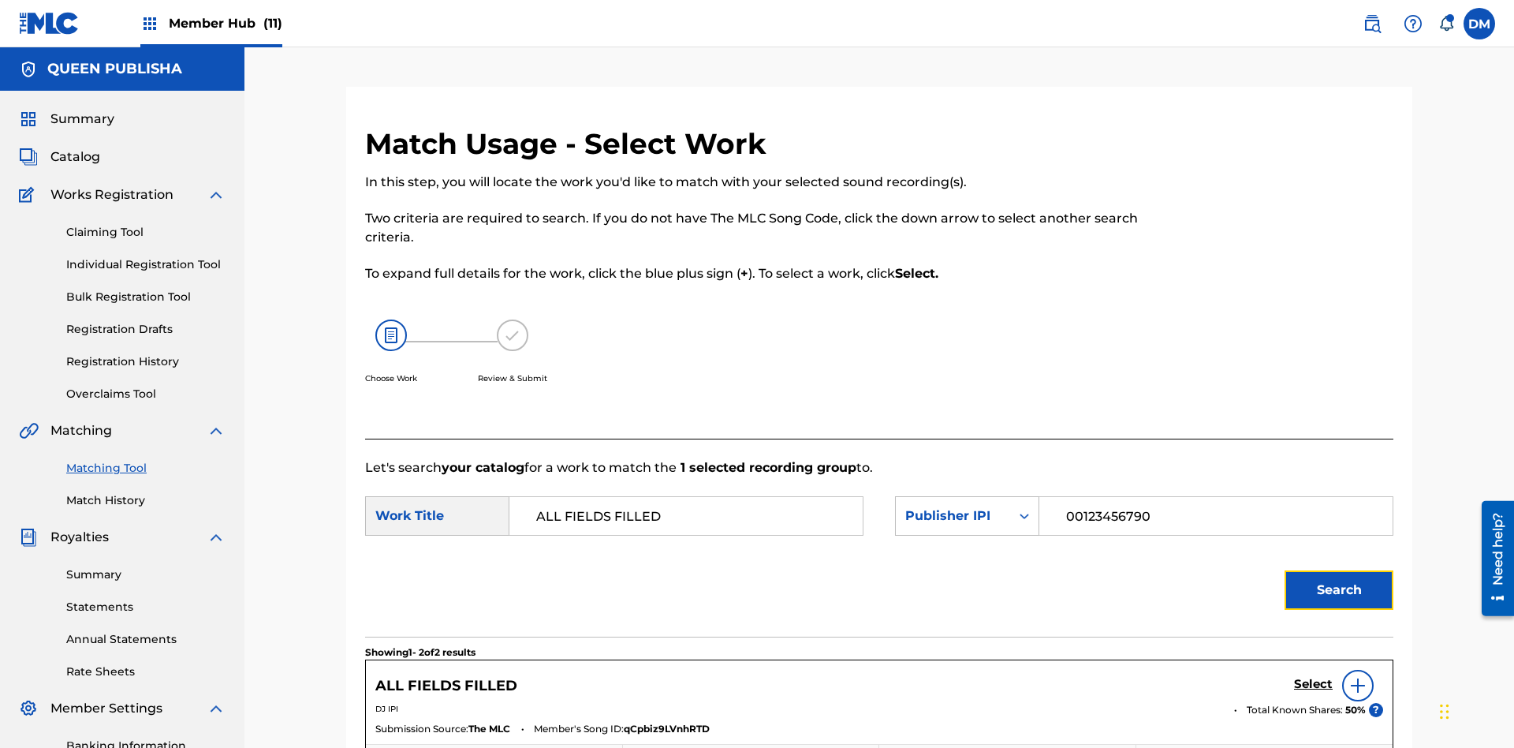
click at [1339, 570] on button "Search" at bounding box center [1339, 589] width 109 height 39
click at [1215, 497] on input "00123456790" at bounding box center [1216, 516] width 326 height 38
click at [967, 506] on div "Publisher IPI" at bounding box center [952, 515] width 95 height 19
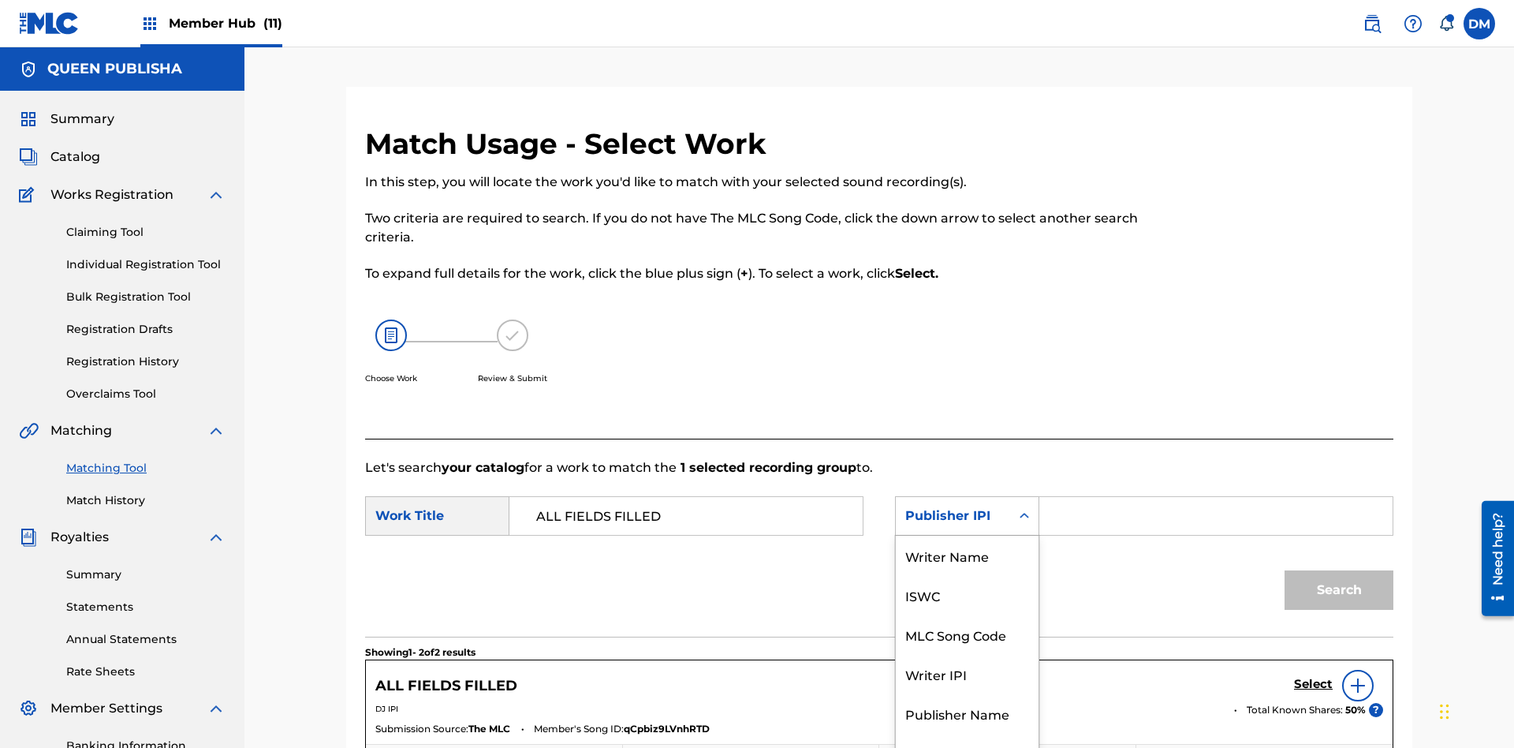
click at [967, 733] on div "MLC Publisher Number" at bounding box center [967, 762] width 143 height 58
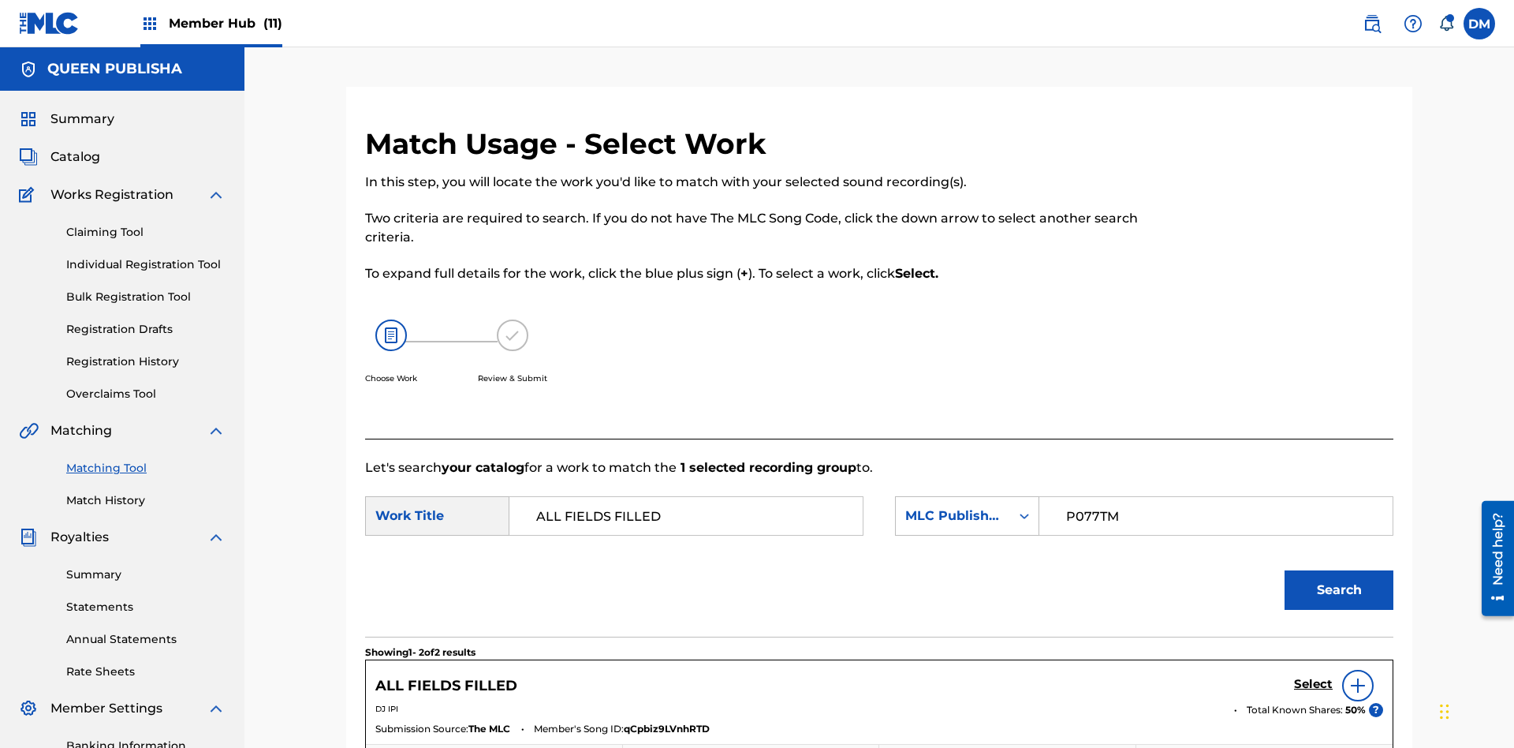
type input "P077TM"
click at [1339, 570] on button "Search" at bounding box center [1339, 589] width 109 height 39
click at [1215, 497] on input "P077TM" at bounding box center [1216, 516] width 326 height 38
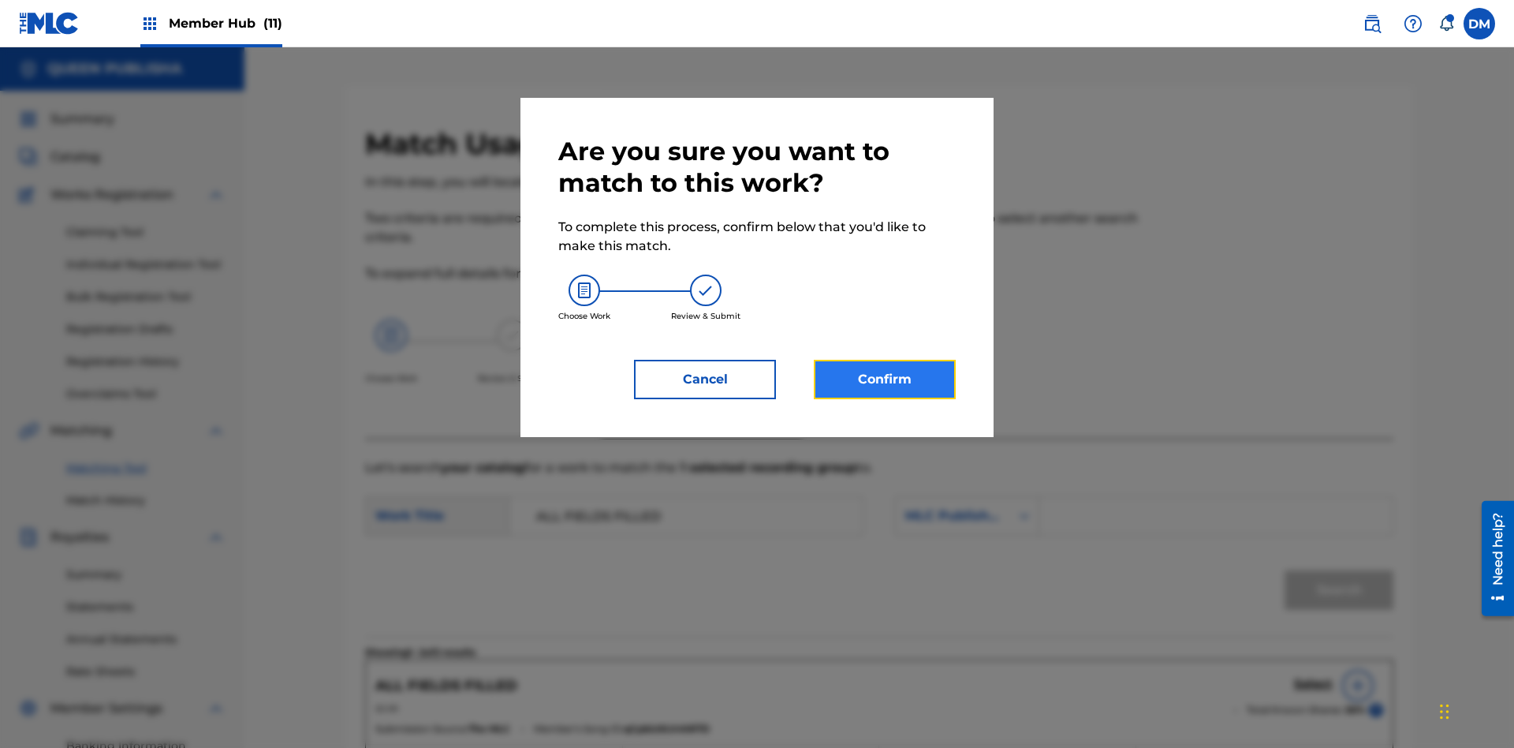
click at [885, 379] on button "Confirm" at bounding box center [885, 379] width 142 height 39
